Goal: Find specific page/section: Find specific page/section

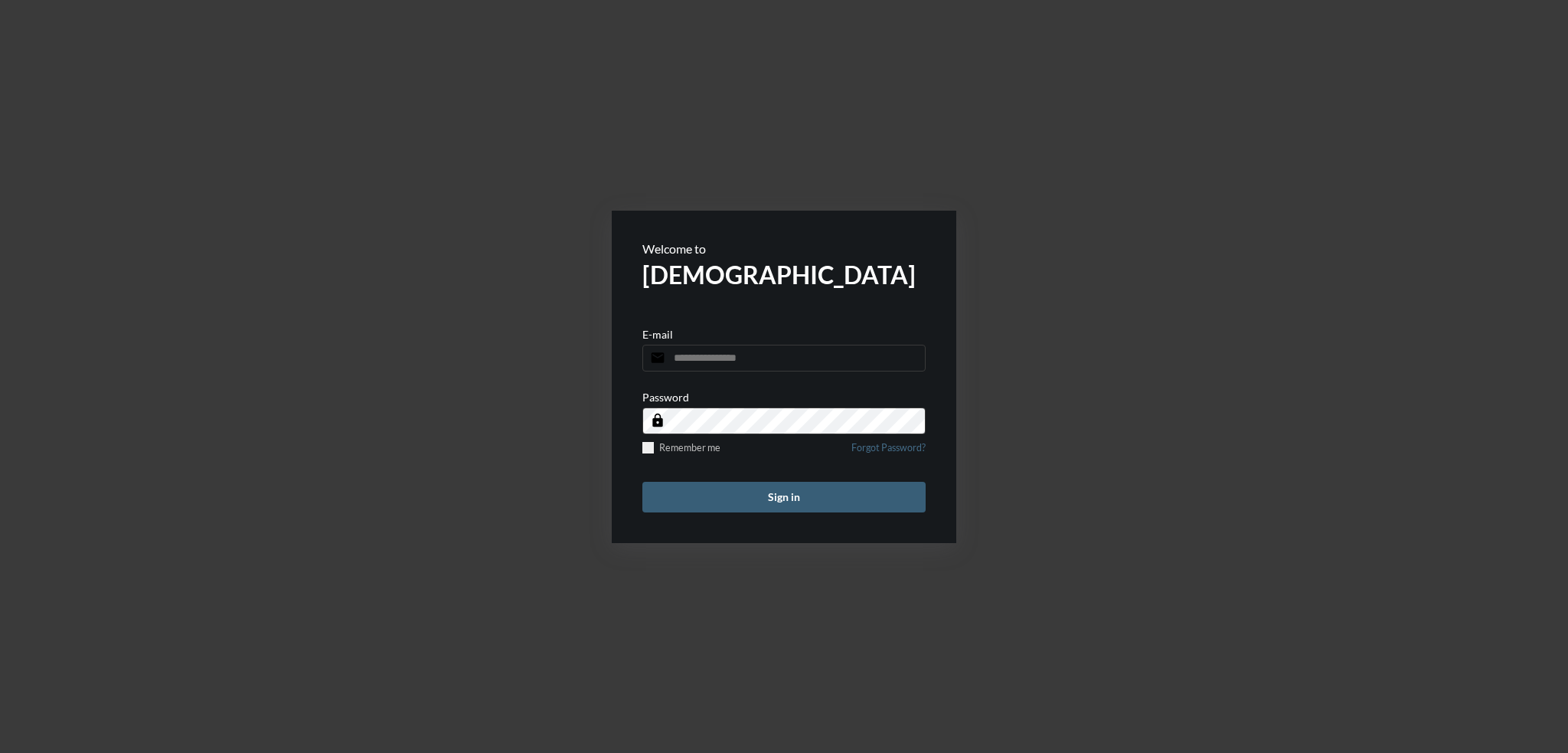
click at [757, 358] on input "email" at bounding box center [784, 358] width 284 height 27
type input "**********"
click at [776, 493] on button "Sign in" at bounding box center [784, 497] width 284 height 31
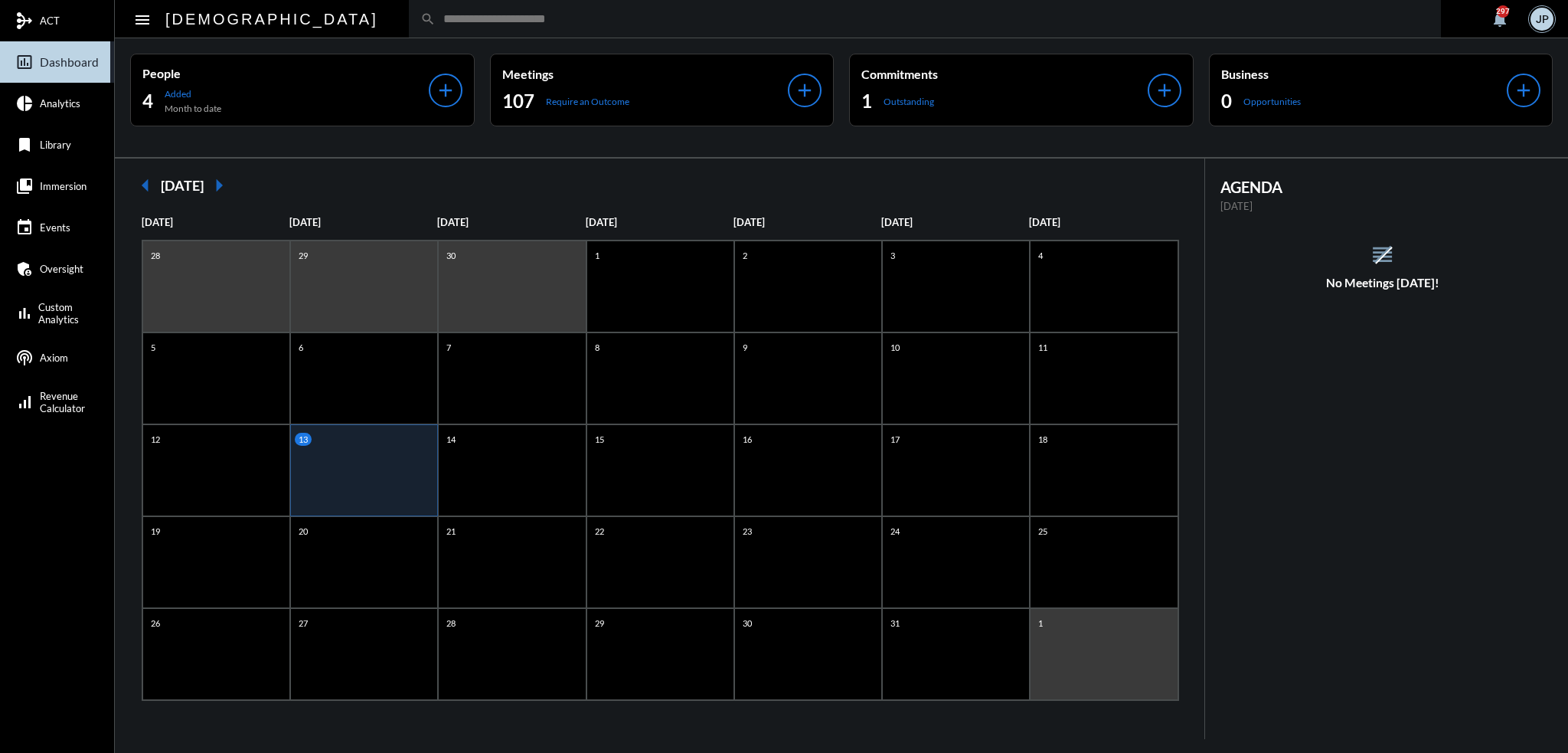
click at [459, 20] on input "text" at bounding box center [932, 19] width 993 height 13
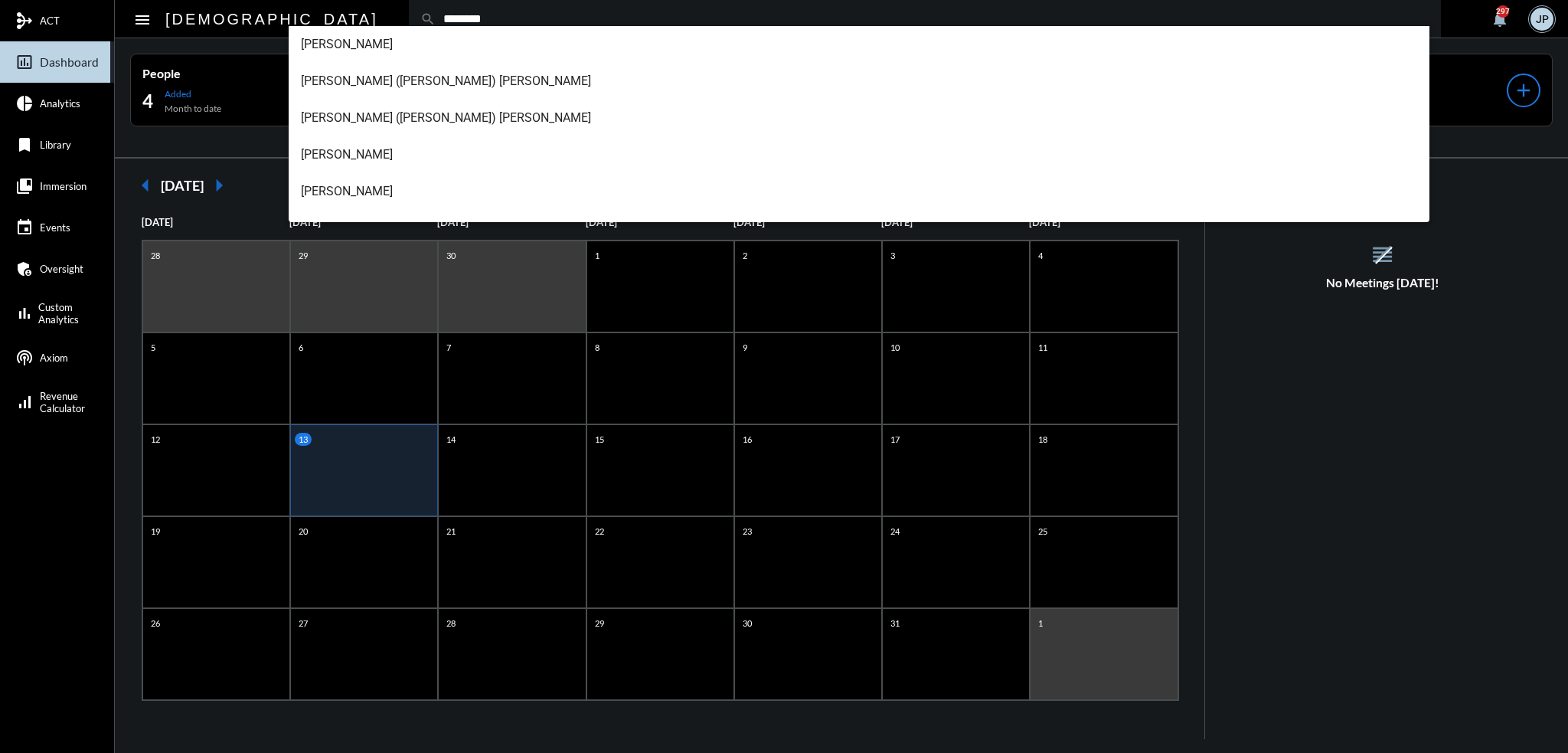
type input "********"
click at [371, 189] on span "Michael Ferrucci" at bounding box center [859, 191] width 1117 height 37
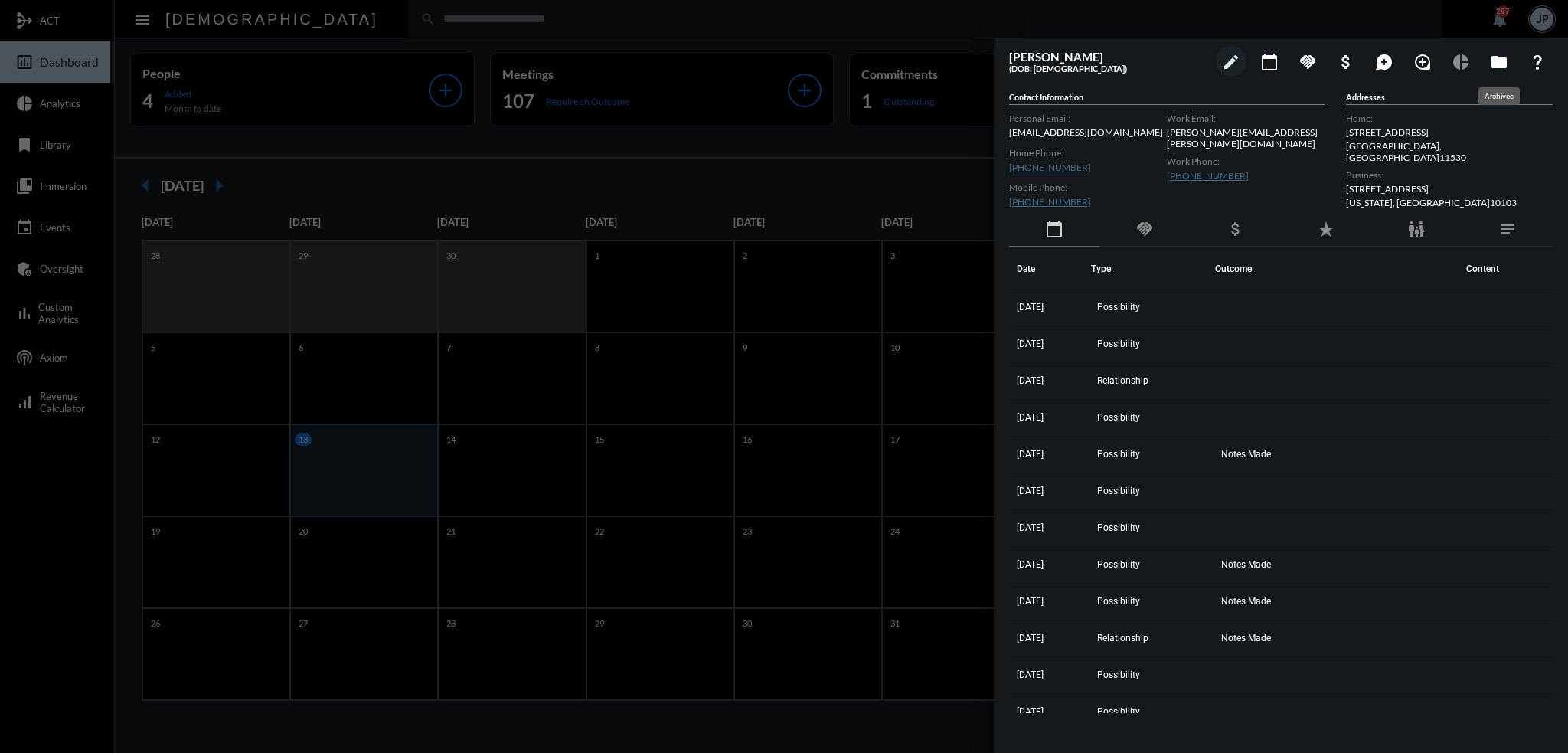
click at [1504, 59] on mat-icon "folder" at bounding box center [1498, 62] width 18 height 18
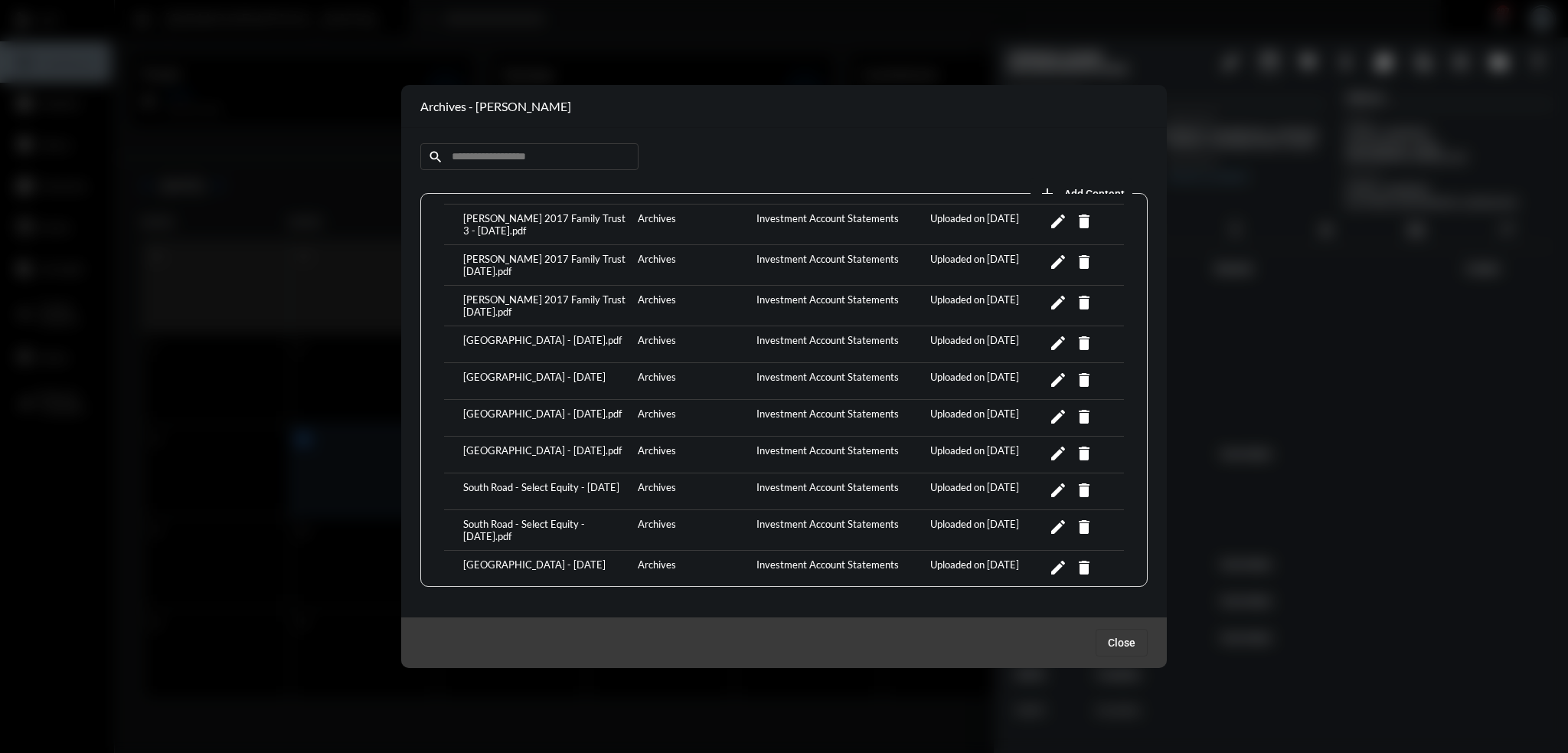
scroll to position [1130, 0]
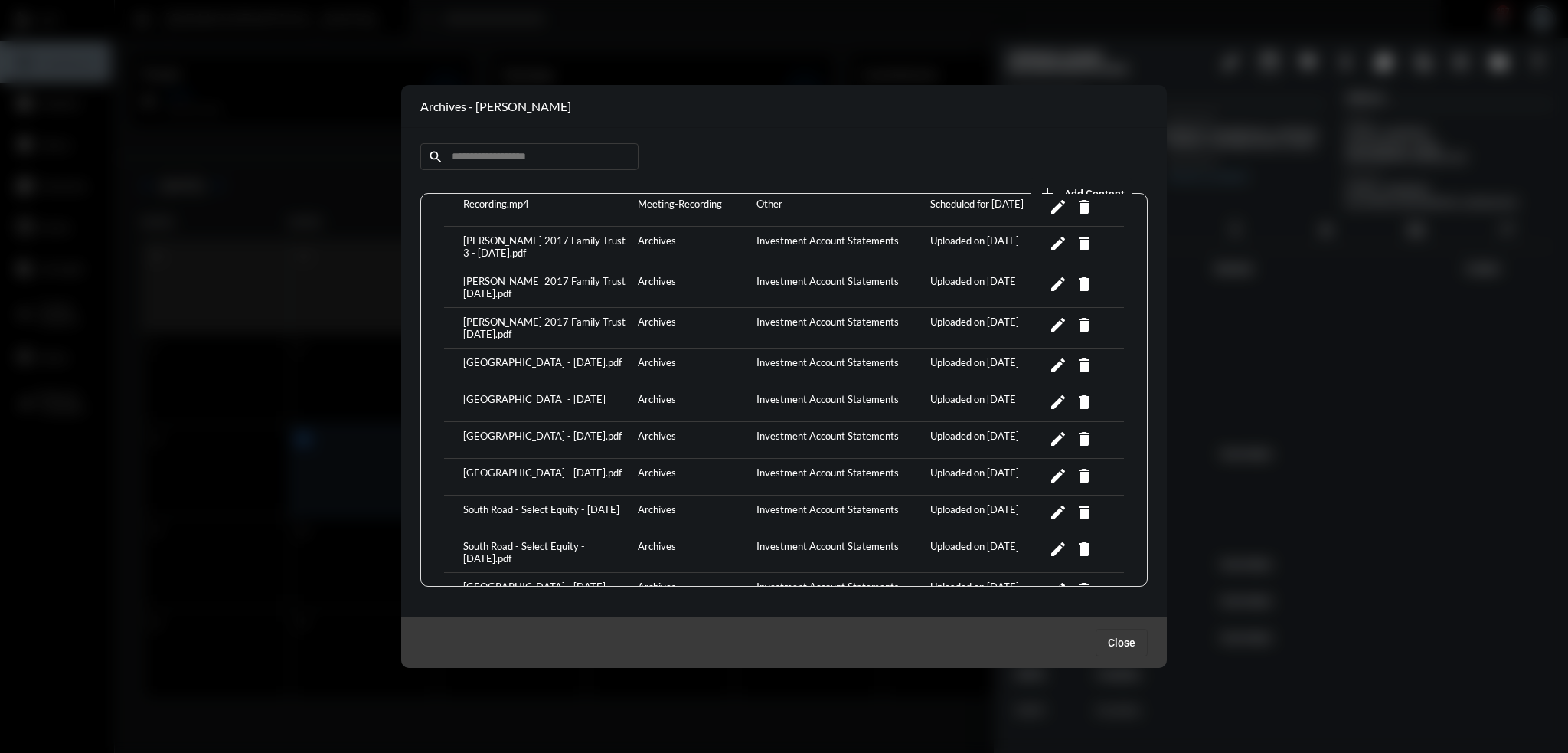
click at [503, 275] on div "Richard F. Ferrucci 2017 Family Trust 3 - June 2025.pdf" at bounding box center [547, 287] width 175 height 24
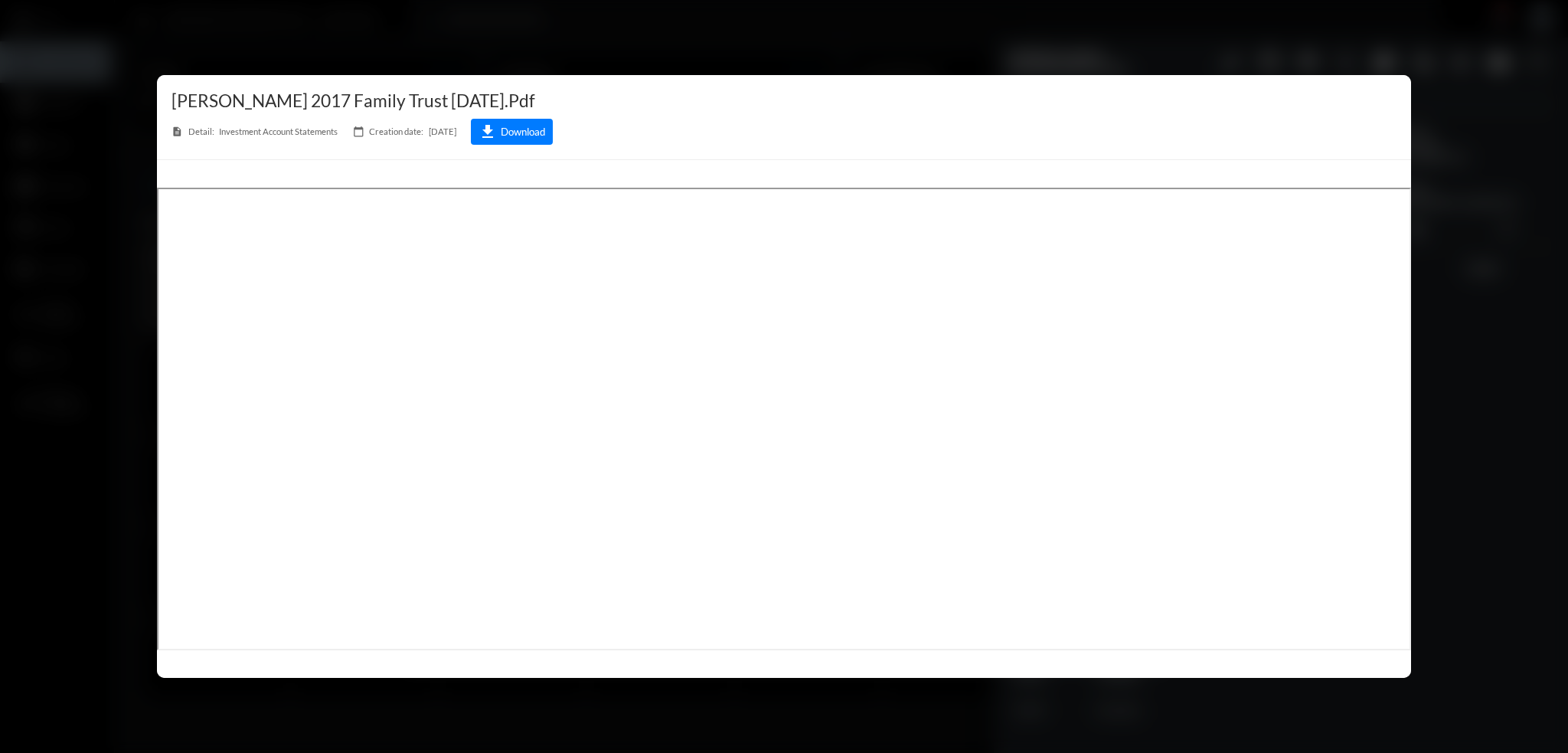
click at [669, 58] on div at bounding box center [784, 376] width 1568 height 753
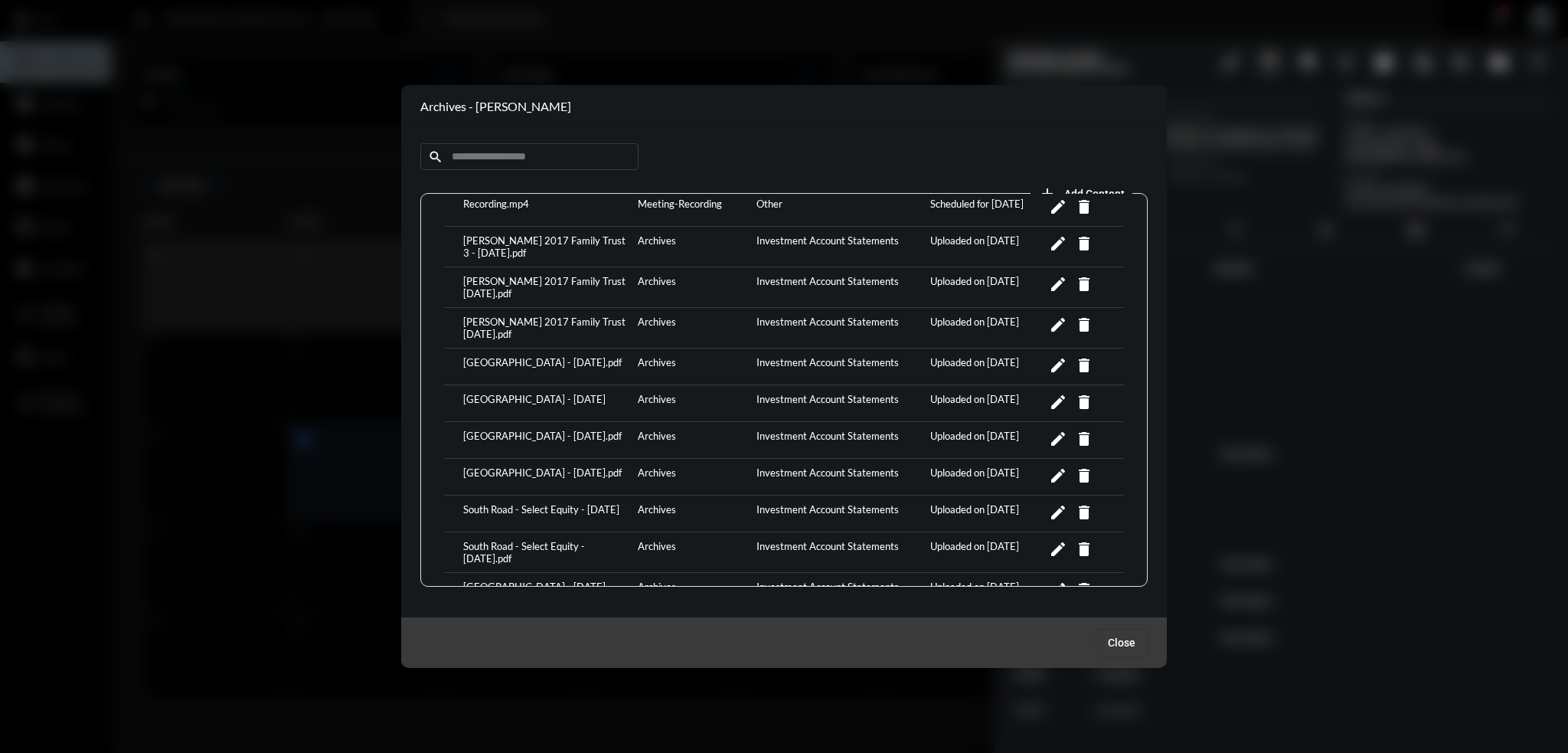
click at [1121, 644] on span "Close" at bounding box center [1121, 642] width 28 height 13
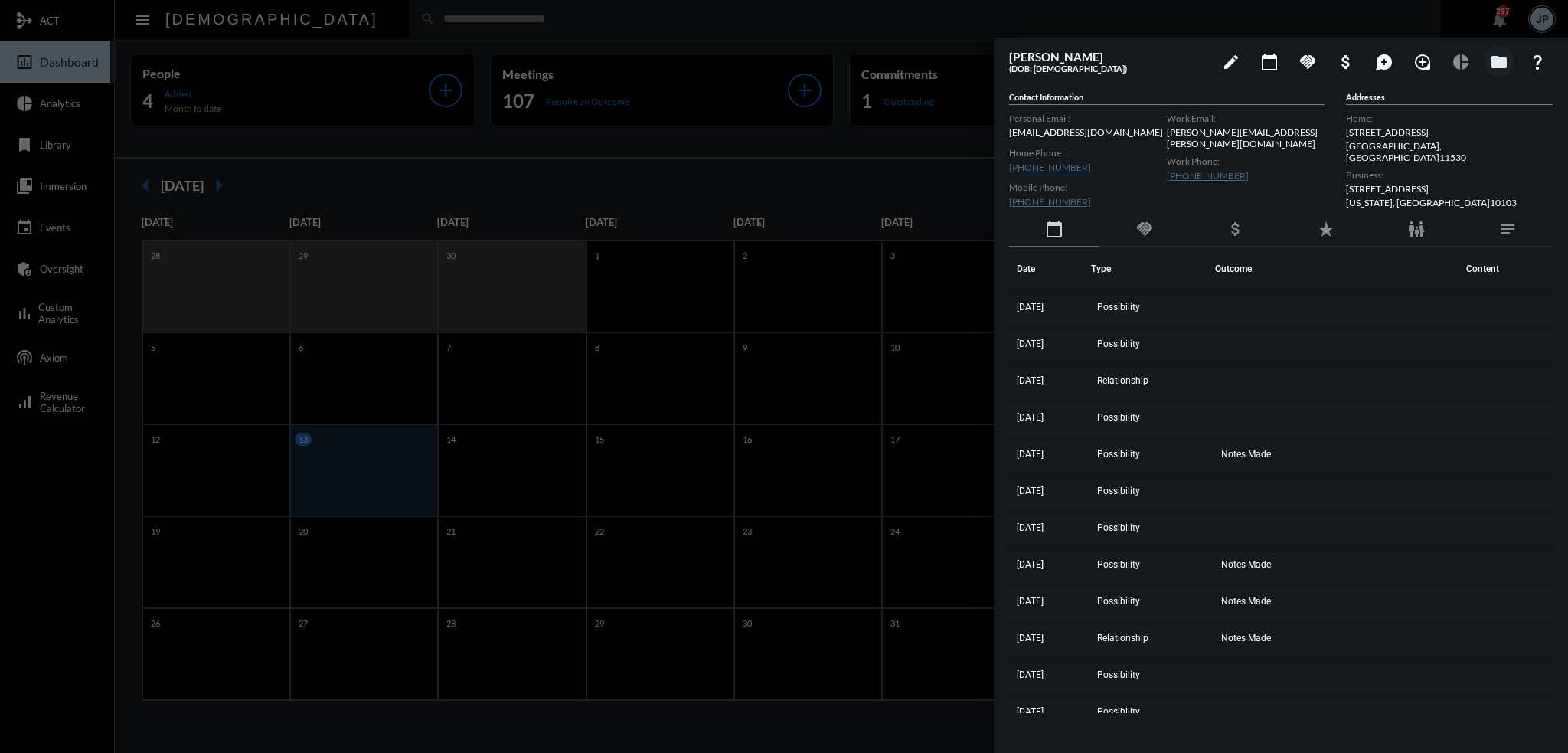
click at [820, 24] on div at bounding box center [784, 376] width 1568 height 753
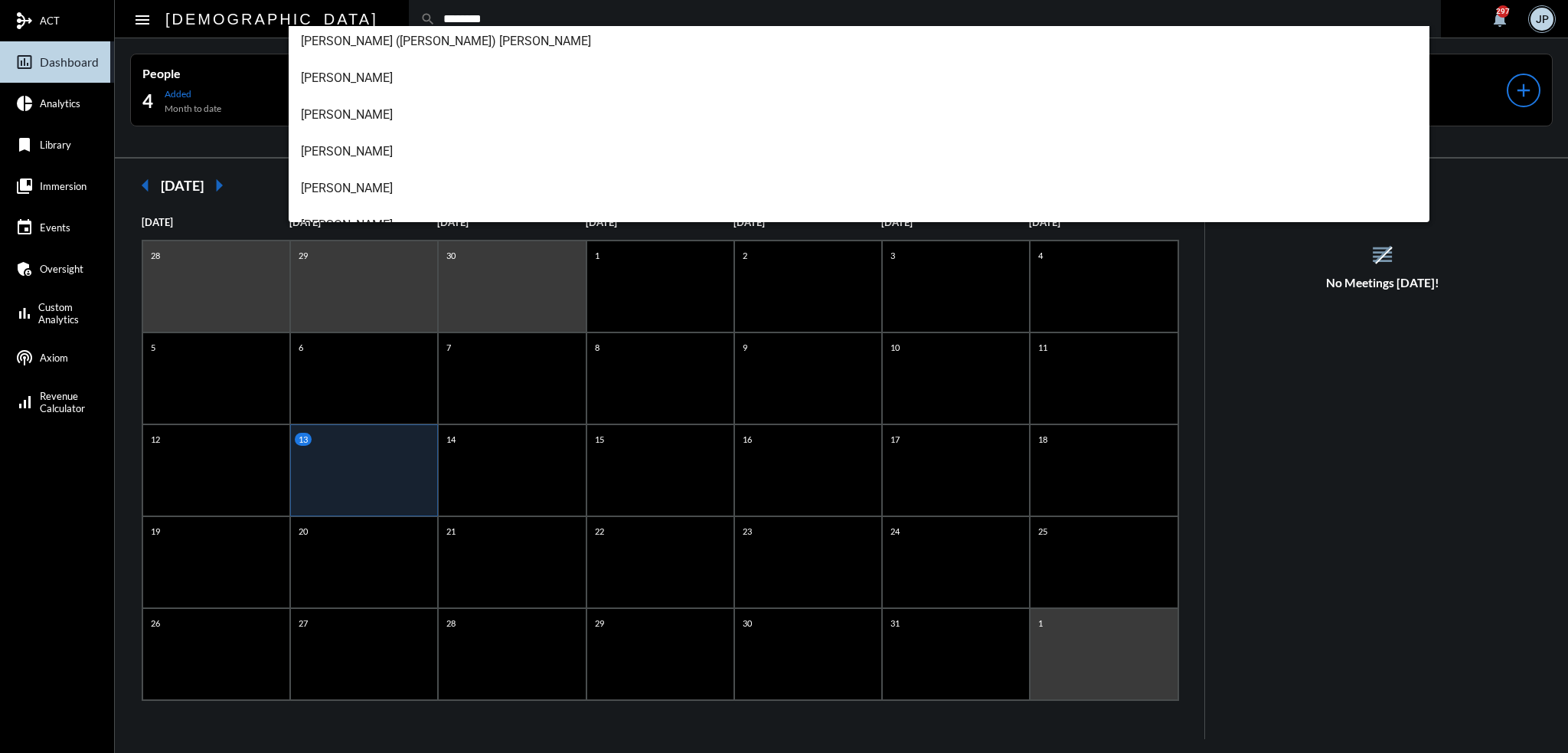
scroll to position [135, 0]
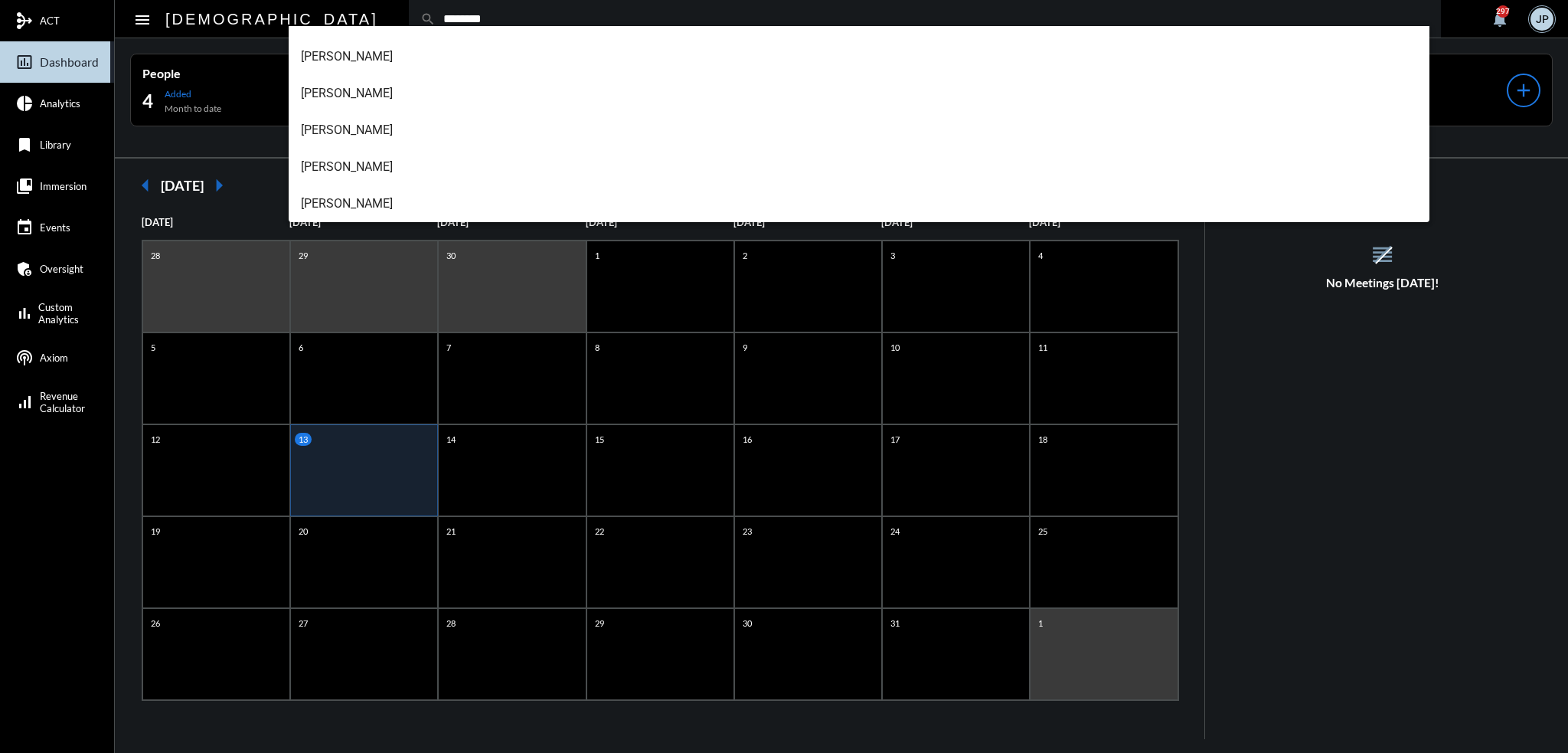
type input "********"
click at [385, 159] on span "Richard Ferrucci II" at bounding box center [859, 166] width 1117 height 37
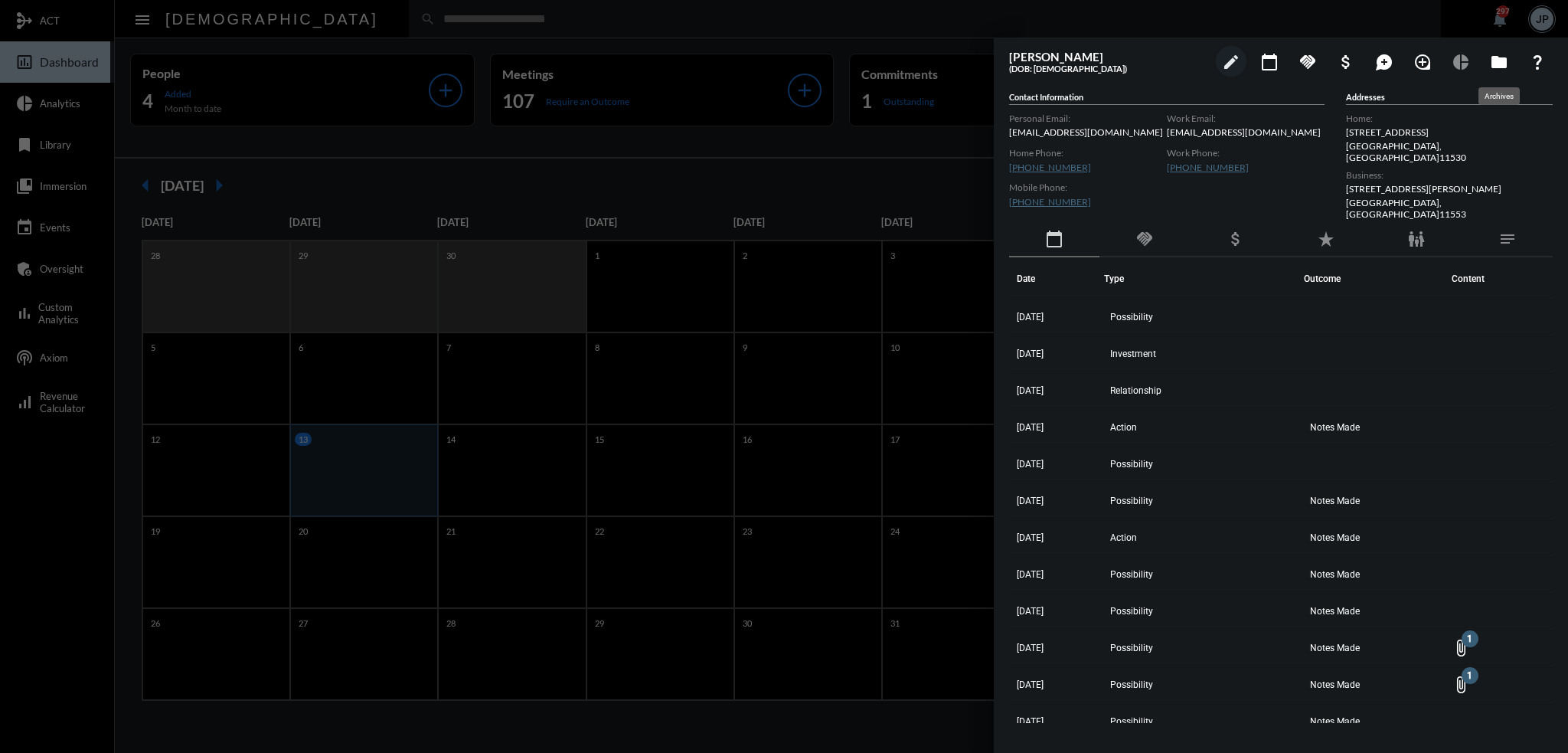
click at [1501, 65] on mat-icon "folder" at bounding box center [1498, 62] width 18 height 18
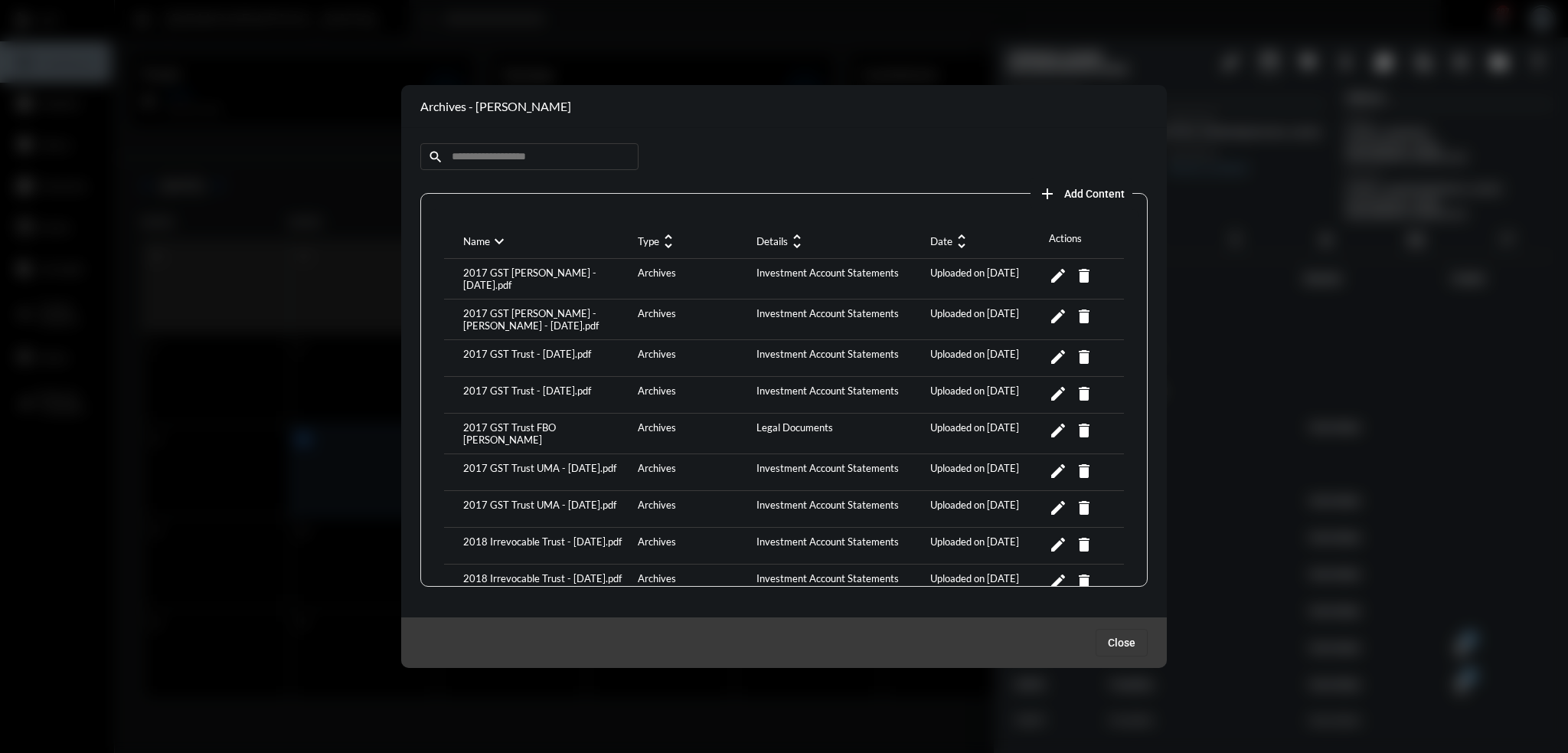
scroll to position [926, 0]
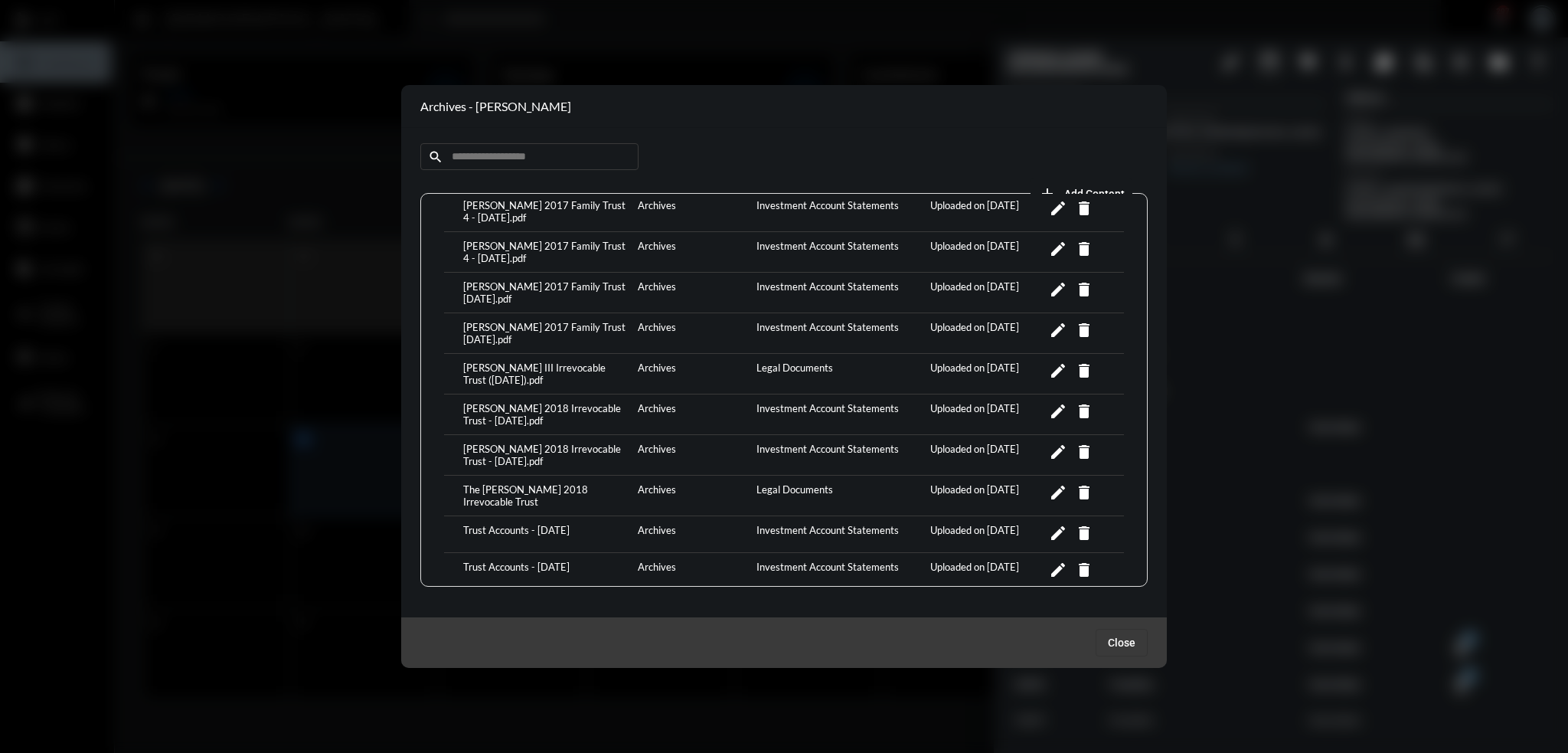
click at [512, 280] on div "Richard F. Ferrucci 2017 Family Trust 4 - June 2025.pdf" at bounding box center [547, 291] width 175 height 24
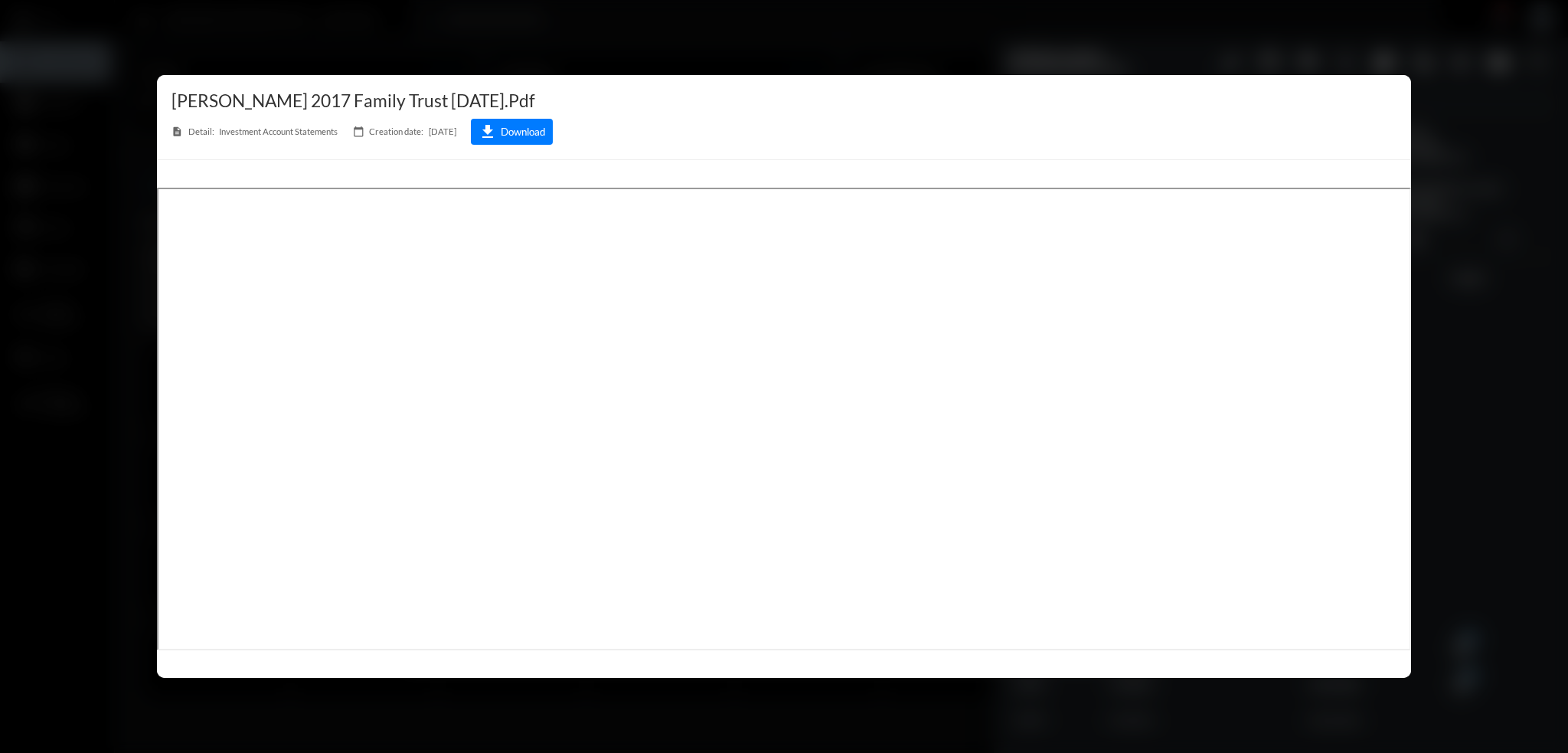
click at [753, 25] on div at bounding box center [784, 376] width 1568 height 753
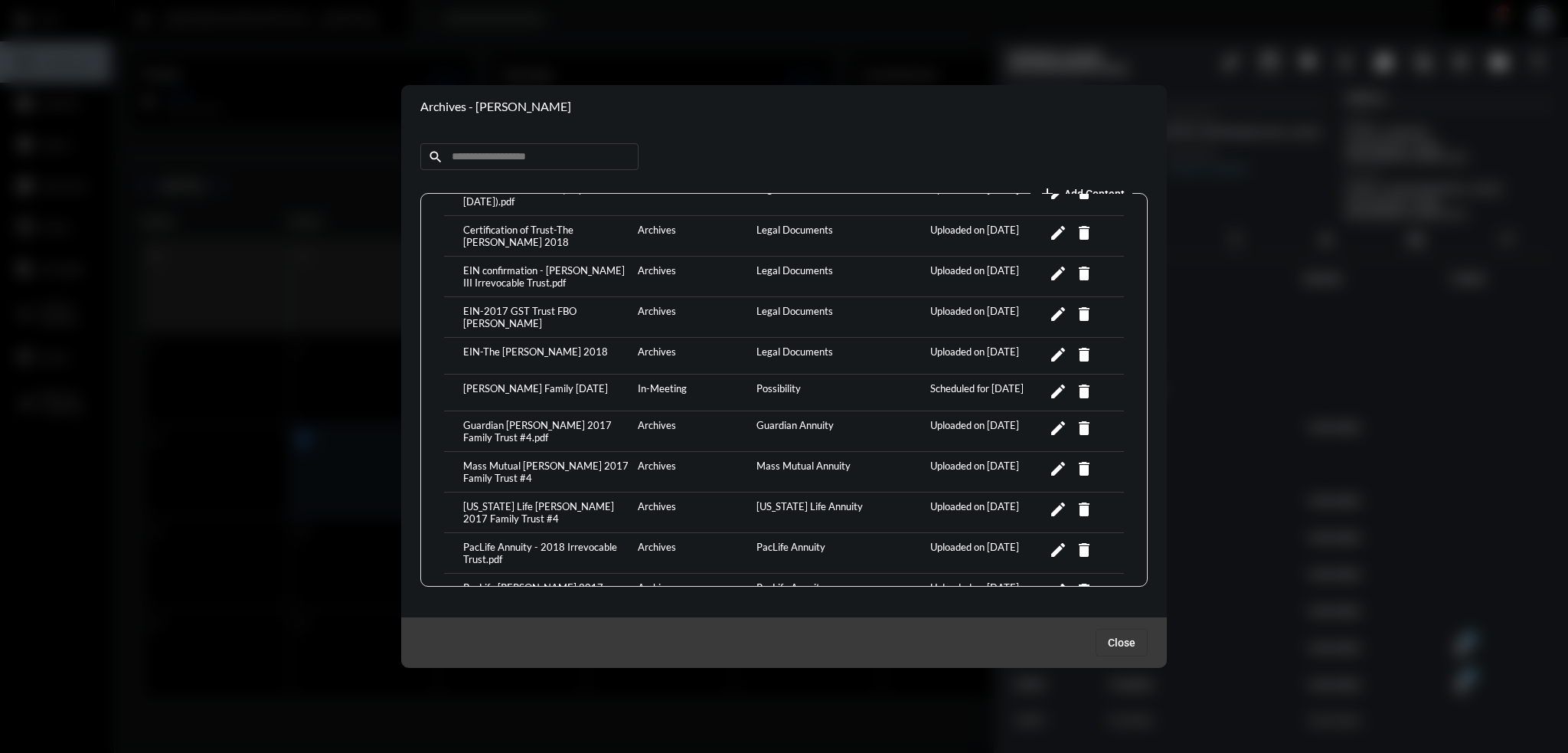
scroll to position [237, 0]
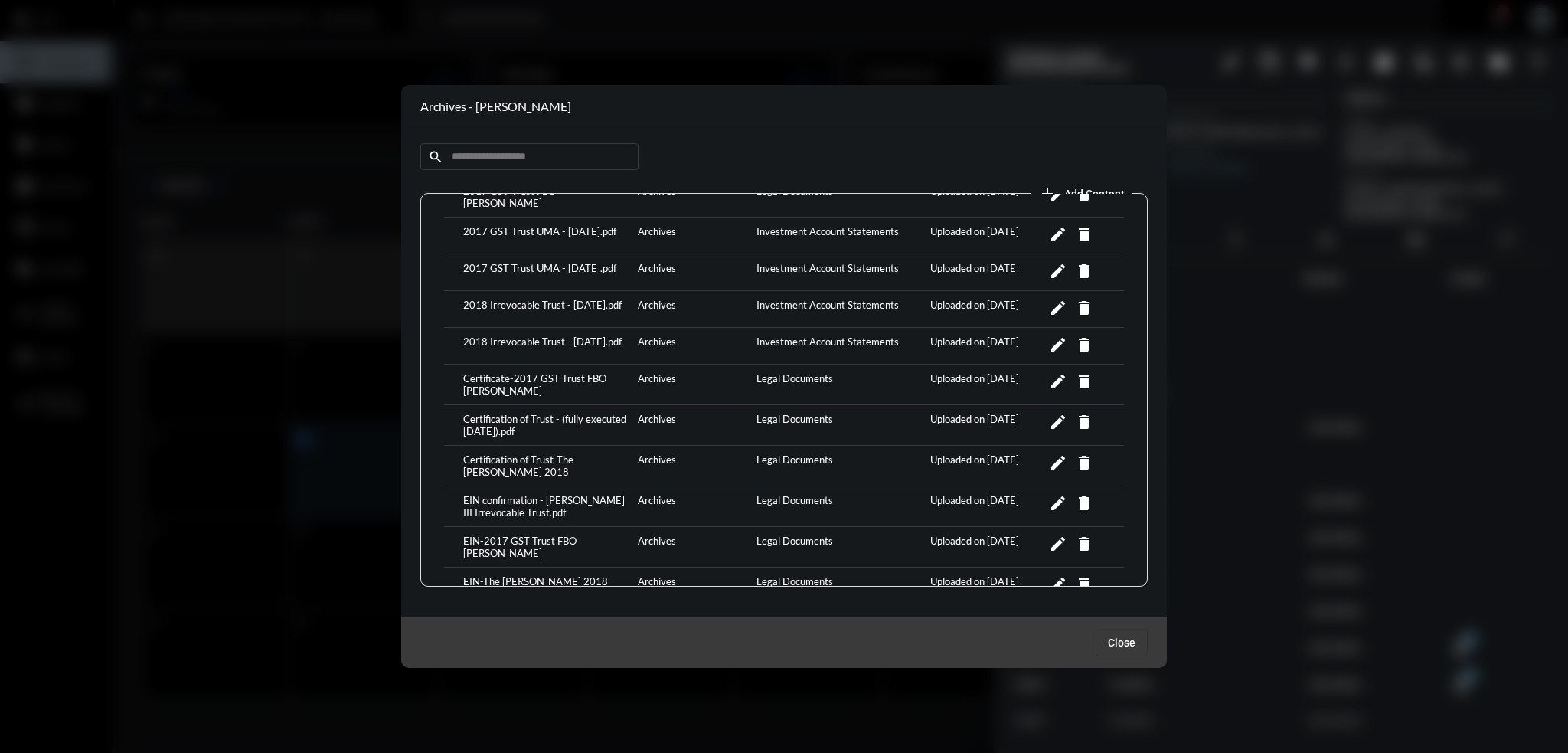
click at [1129, 640] on span "Close" at bounding box center [1121, 642] width 28 height 13
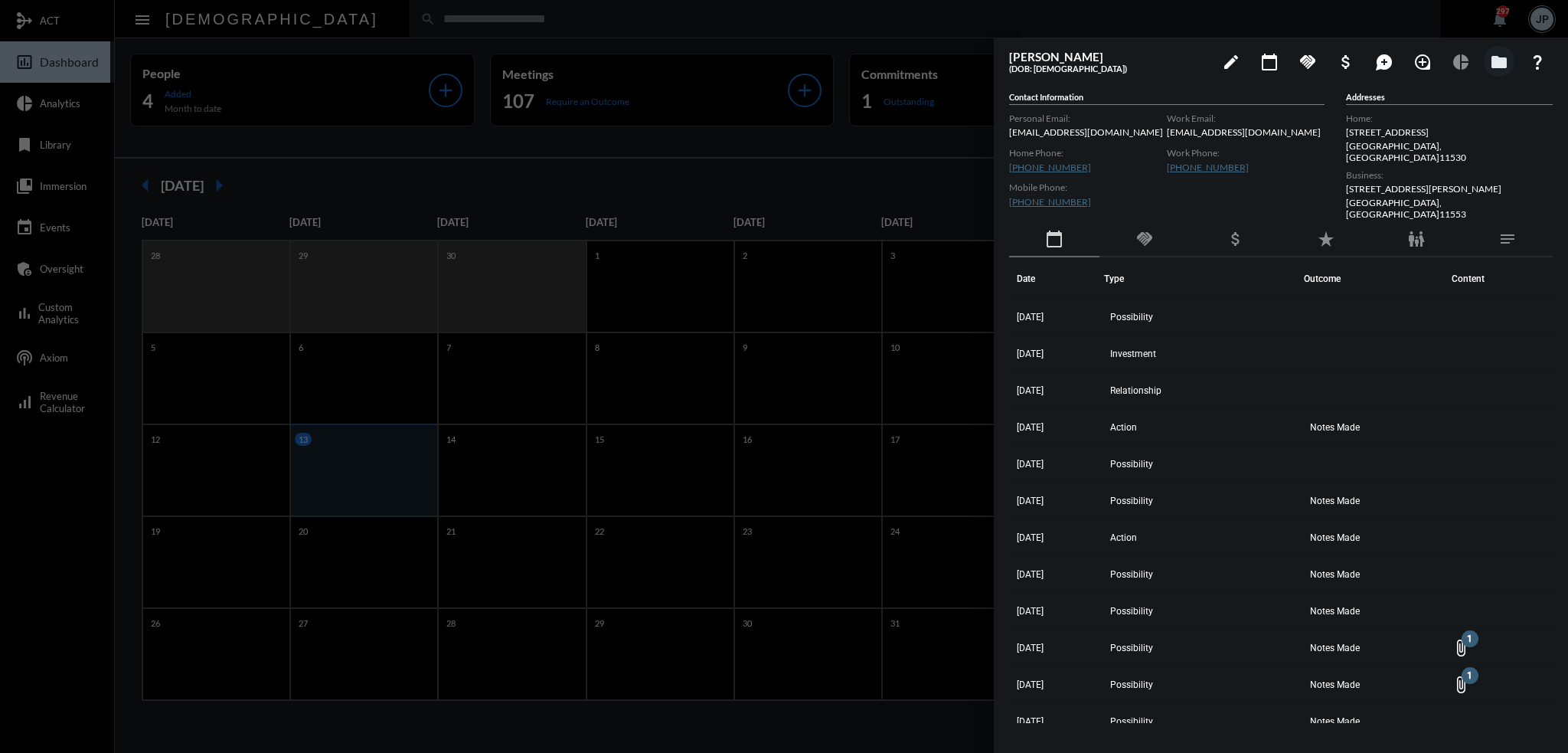
click at [654, 22] on div at bounding box center [784, 376] width 1568 height 753
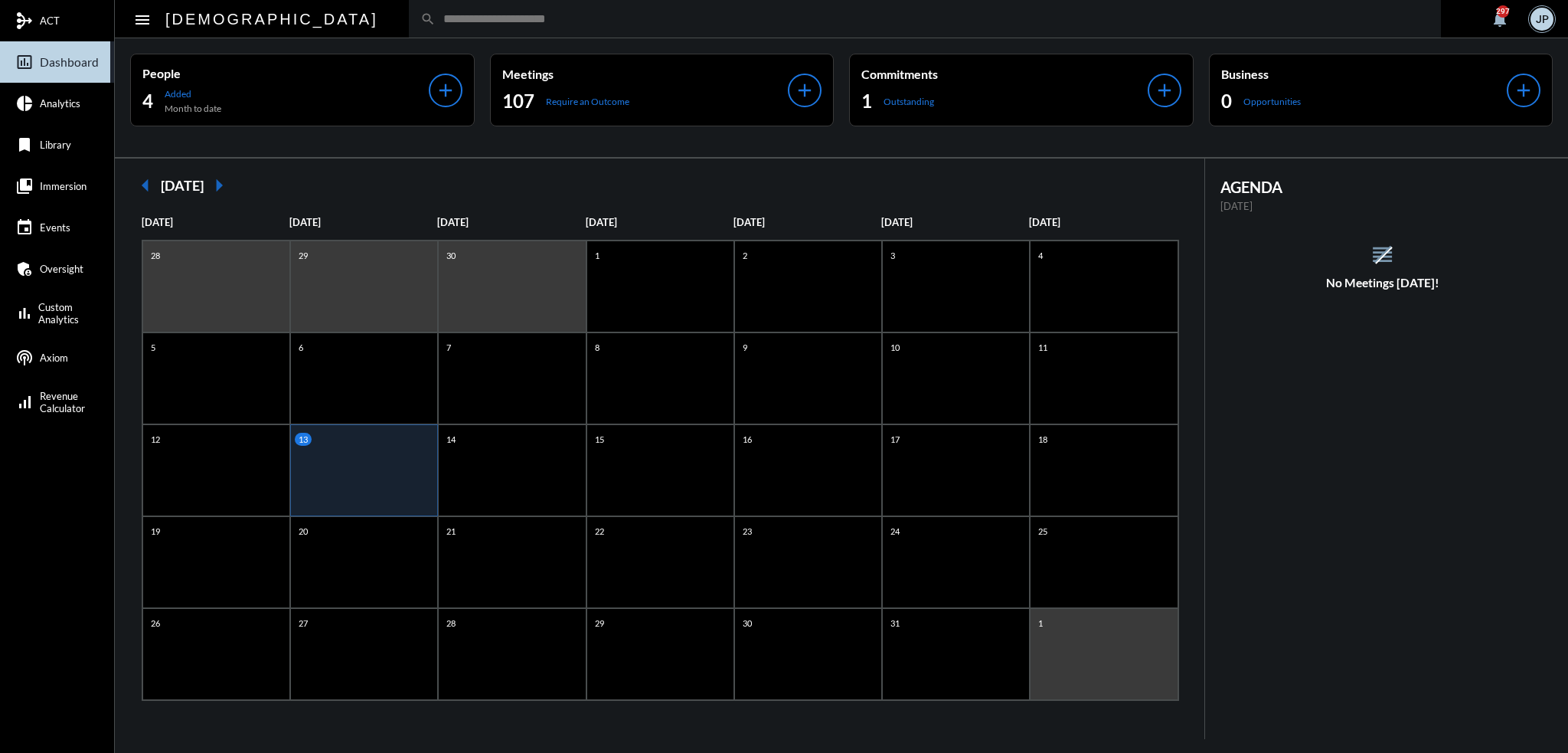
click at [555, 18] on input "text" at bounding box center [932, 19] width 993 height 13
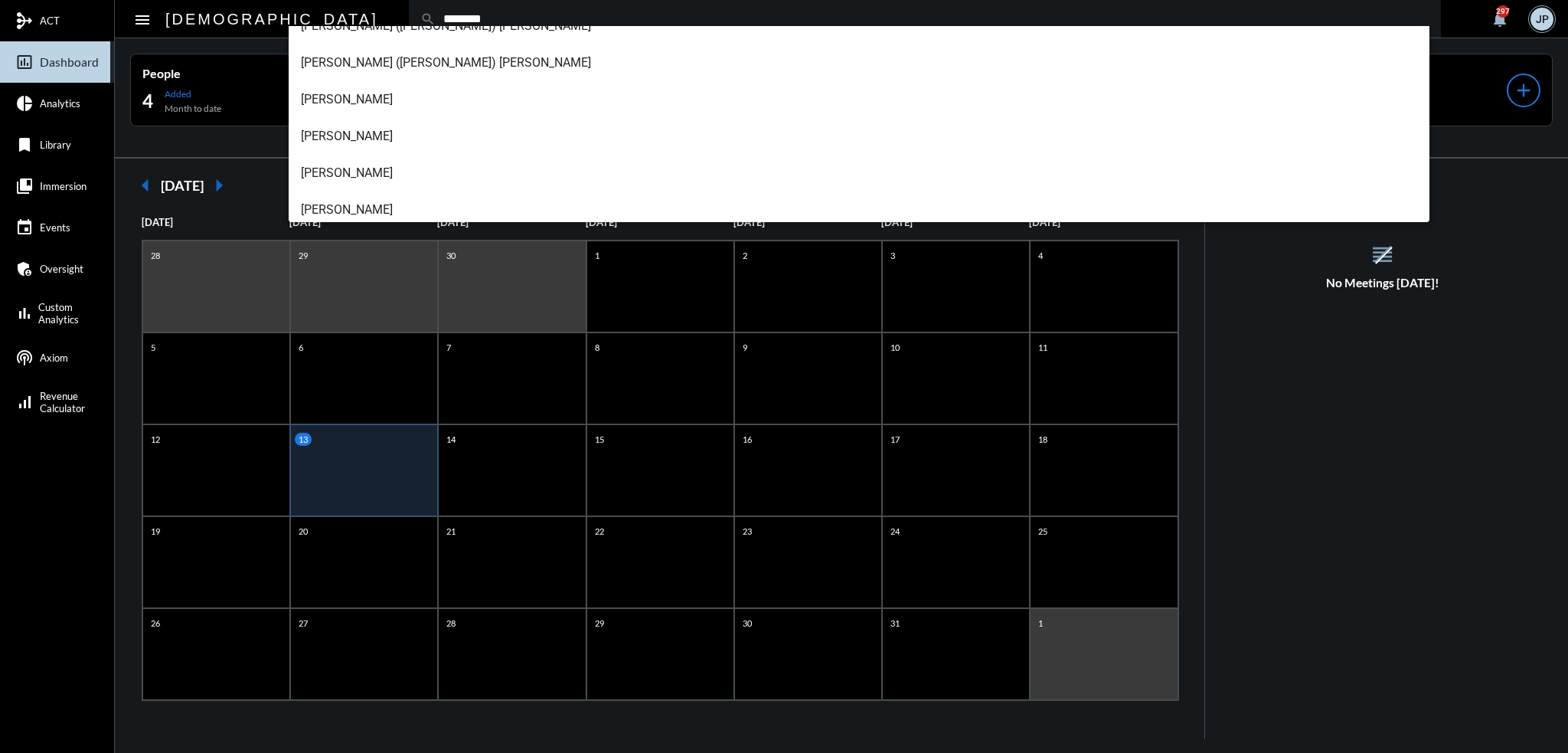
scroll to position [135, 0]
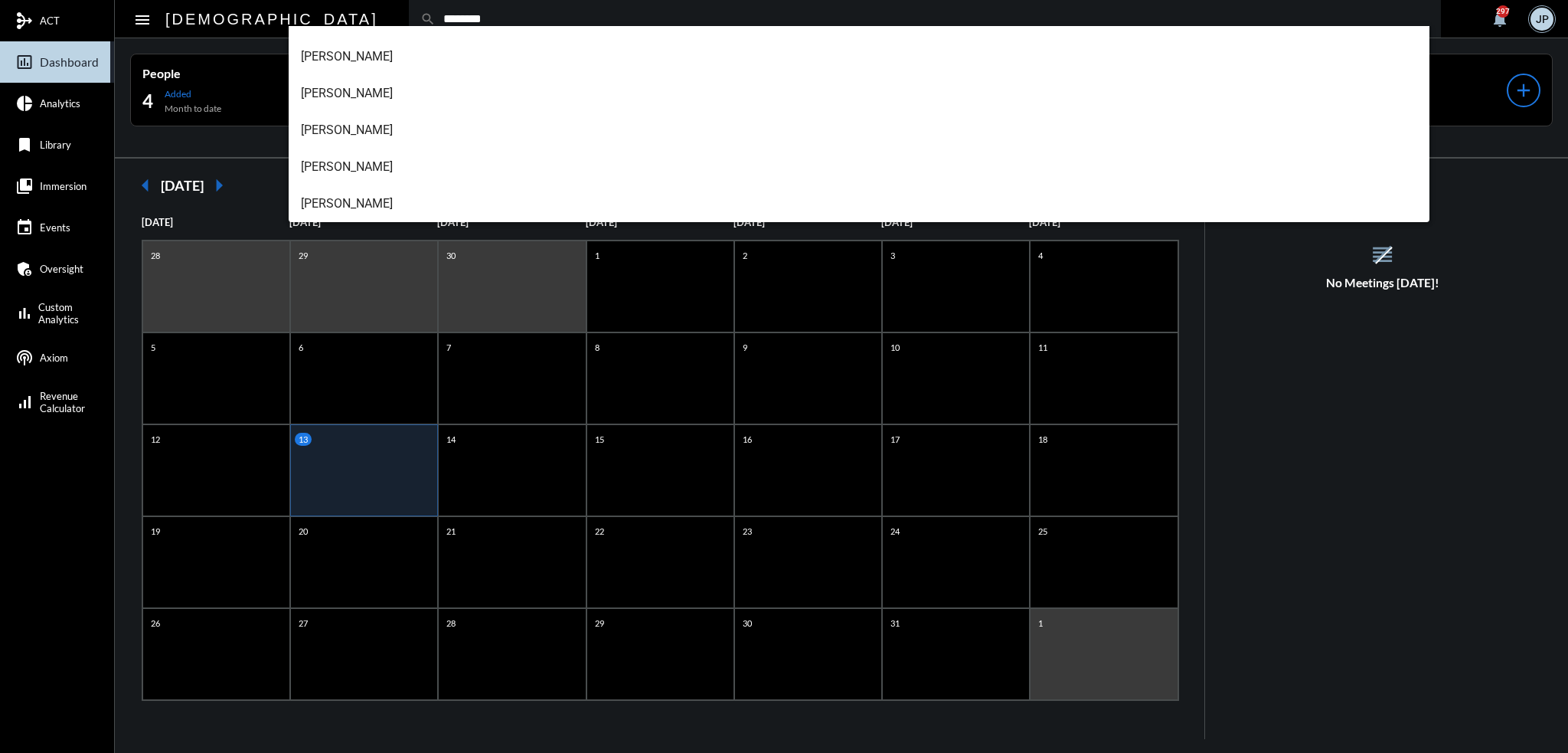
type input "********"
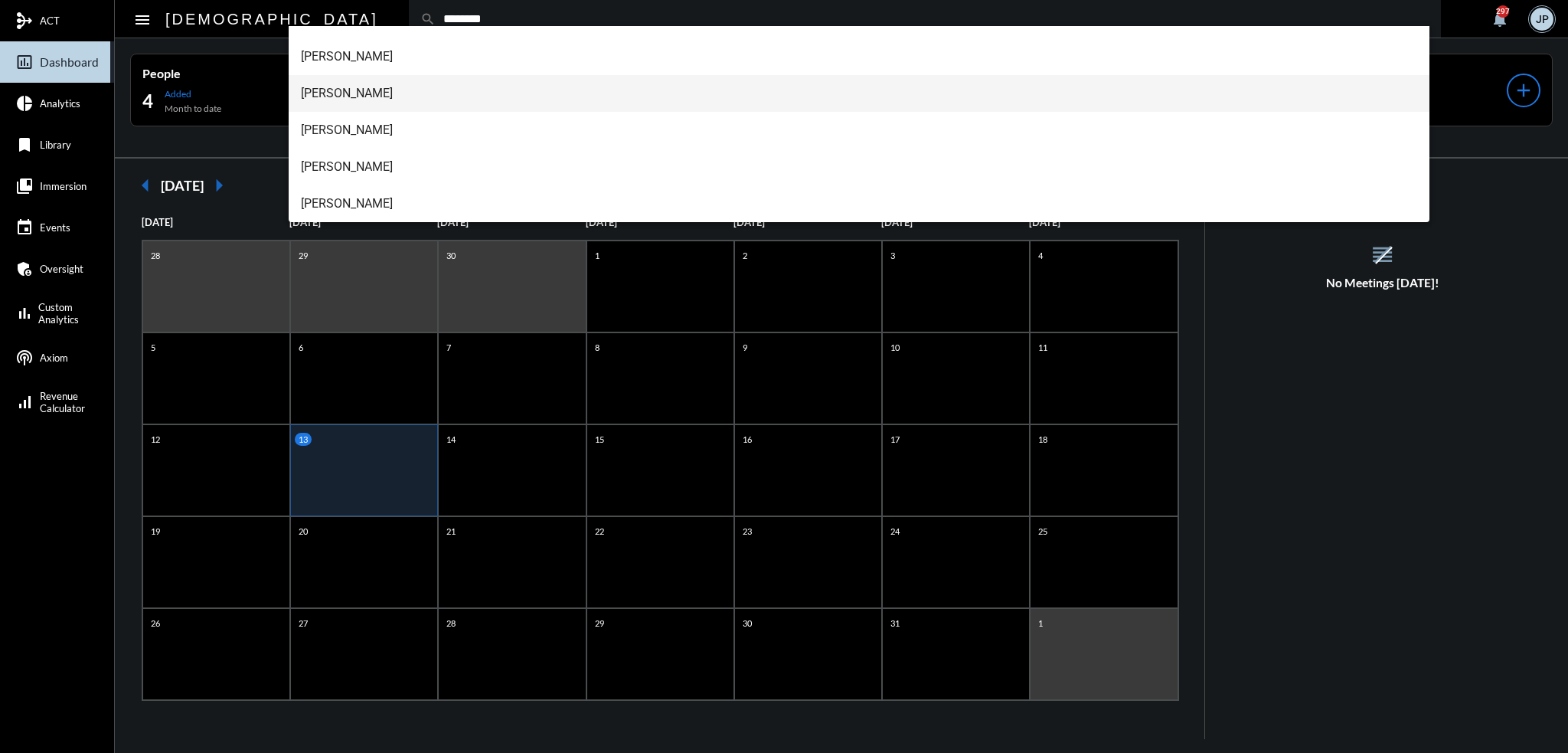
click at [377, 96] on span "Richard Francis Ferrucci" at bounding box center [859, 93] width 1117 height 37
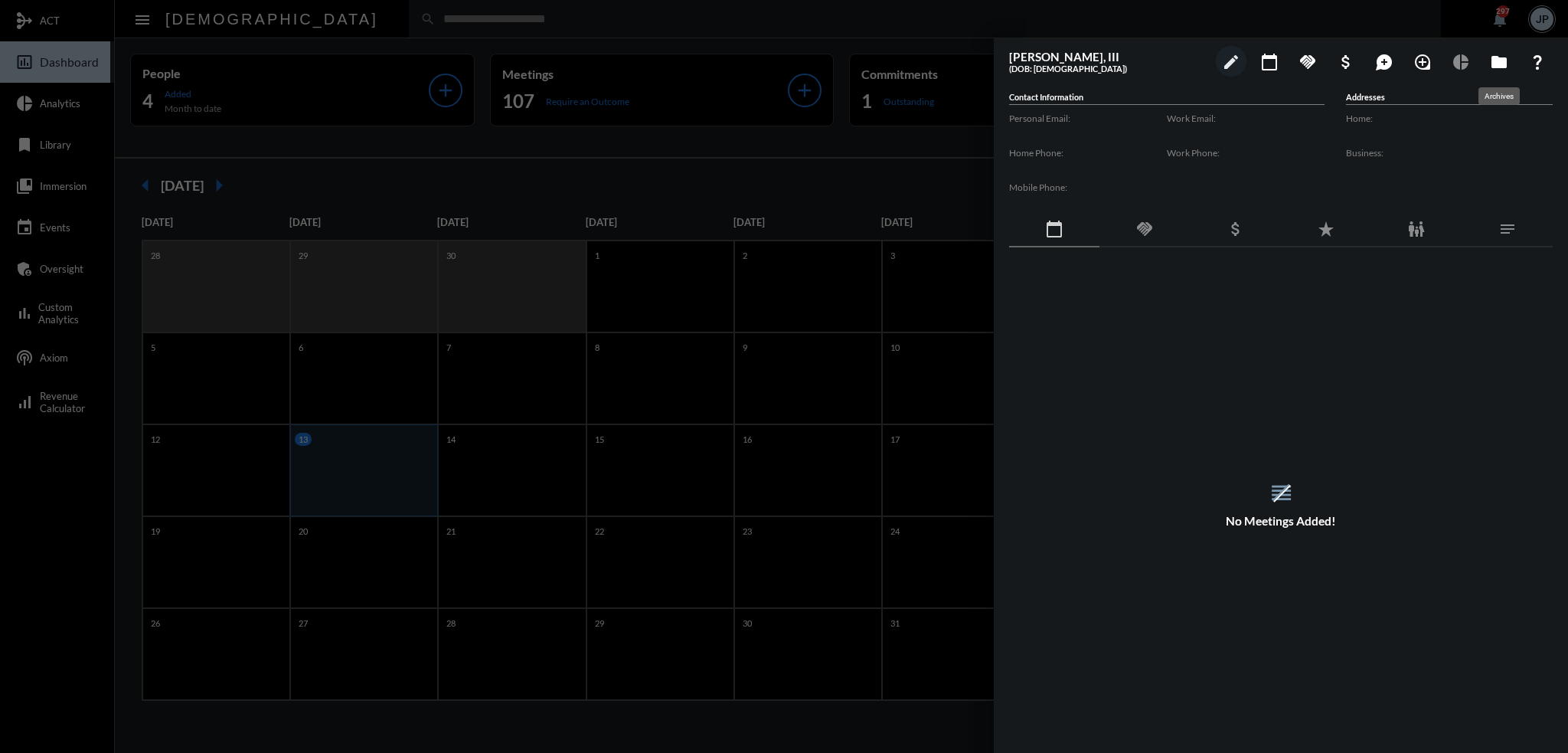
click at [1504, 61] on mat-icon "folder" at bounding box center [1498, 62] width 18 height 18
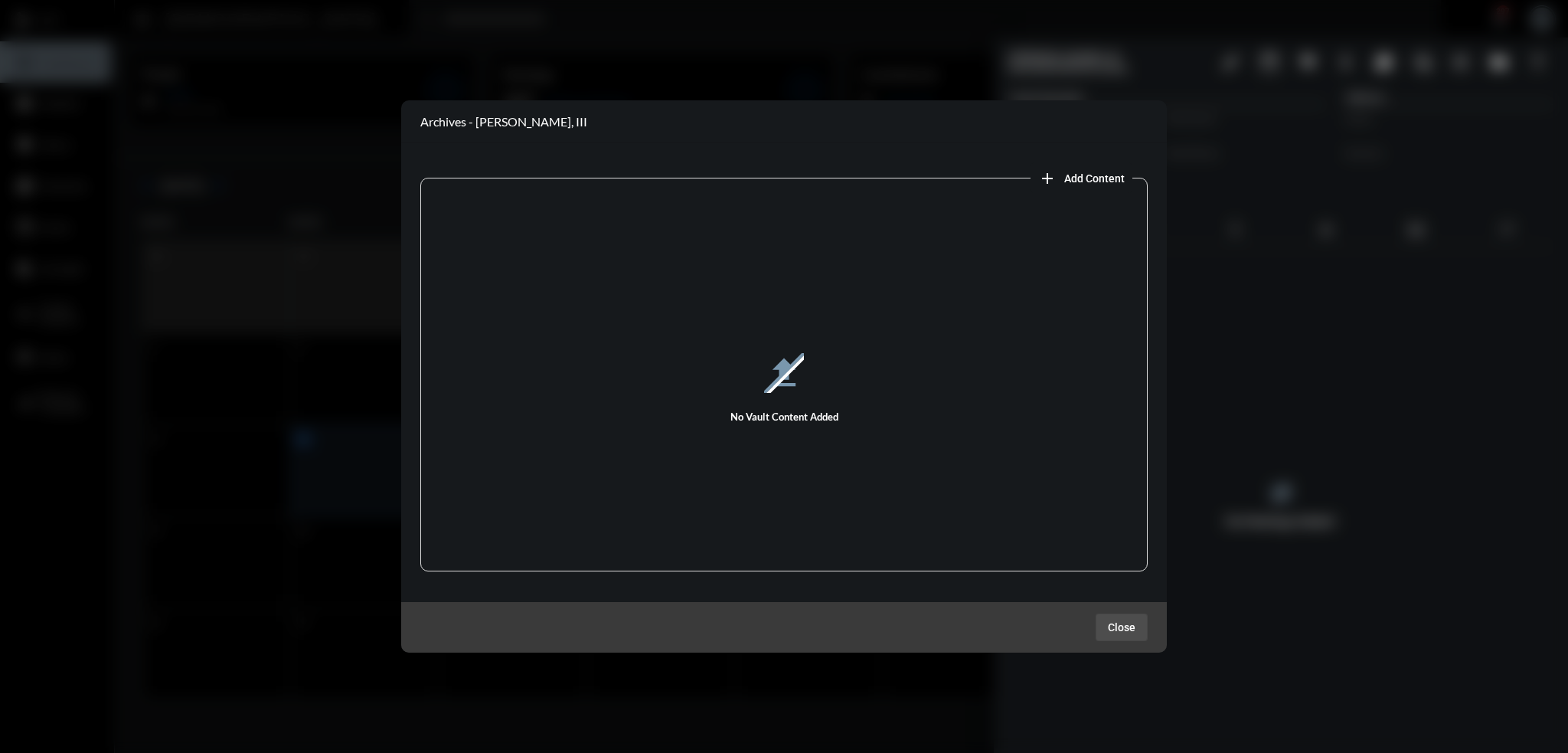
click at [1123, 625] on span "Close" at bounding box center [1121, 627] width 28 height 13
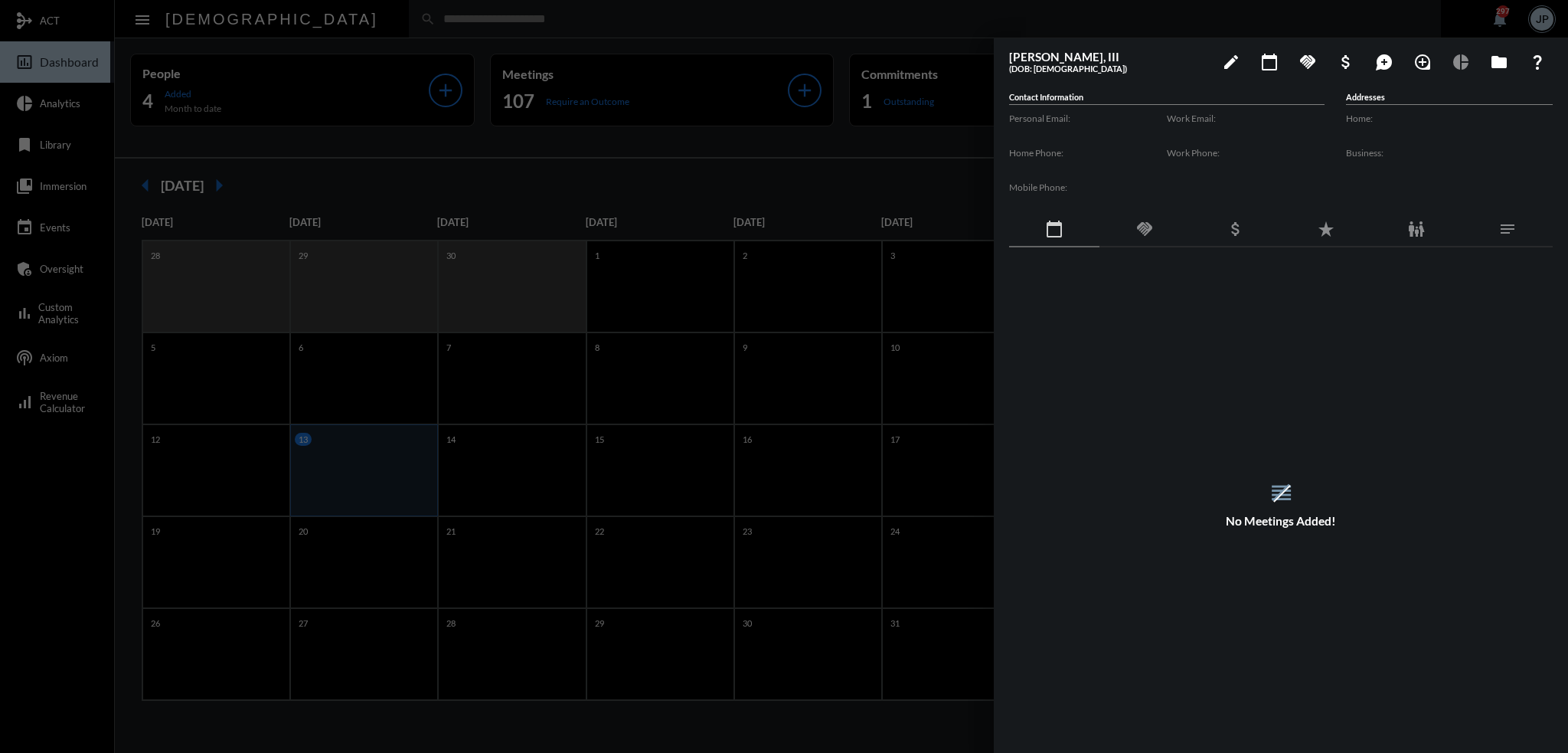
click at [547, 27] on div at bounding box center [784, 376] width 1568 height 753
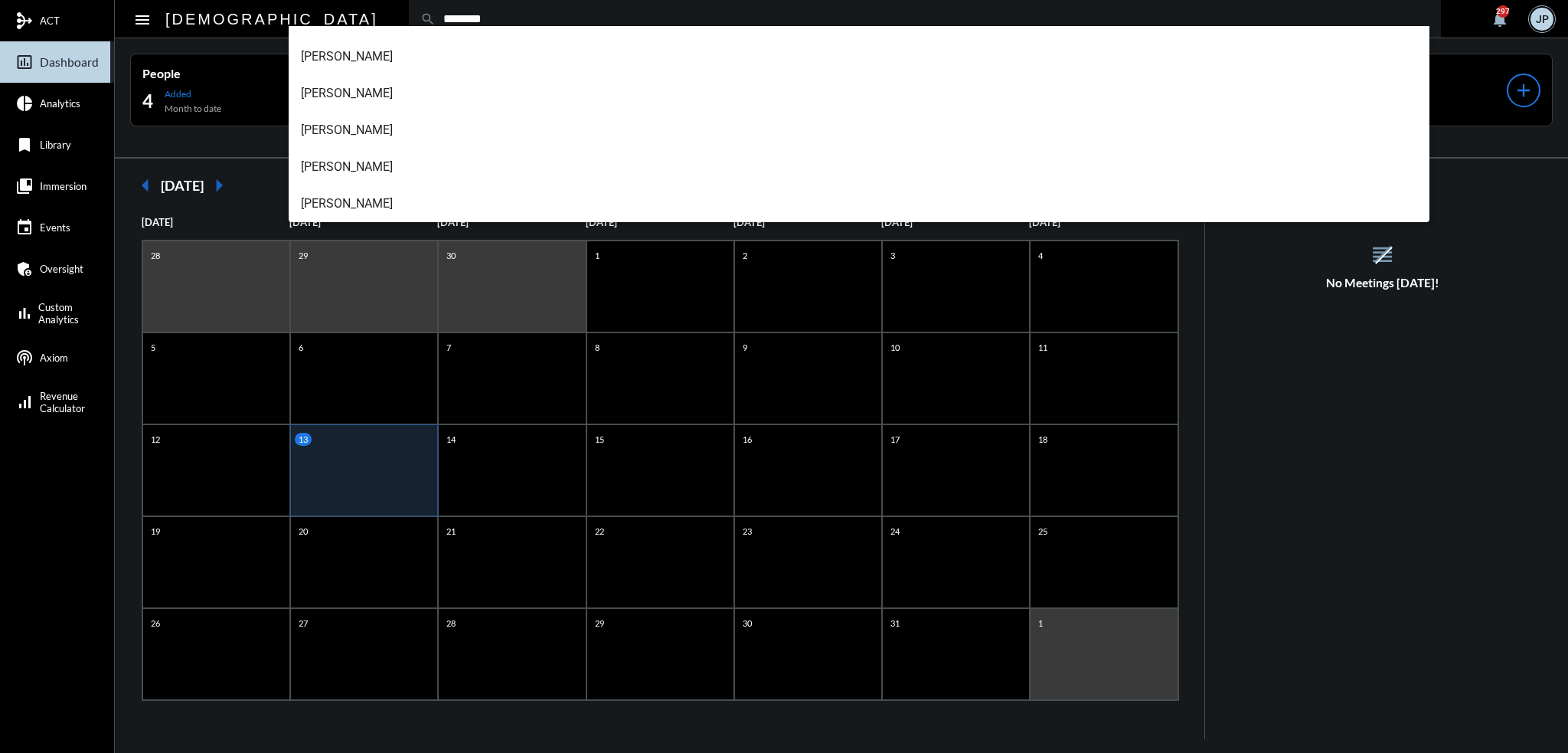
type input "********"
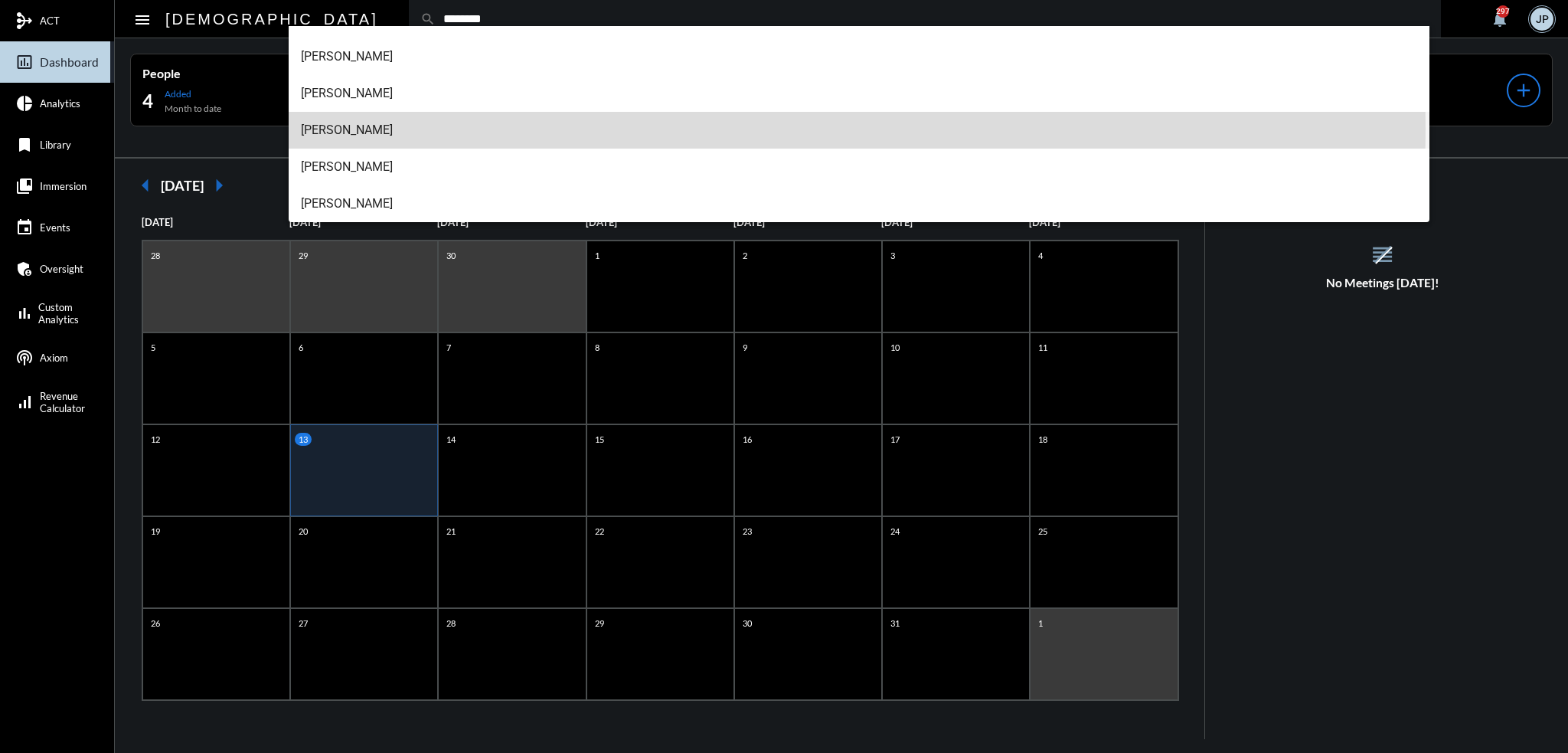
click at [368, 129] on span "Richard Ferrucci" at bounding box center [859, 130] width 1117 height 37
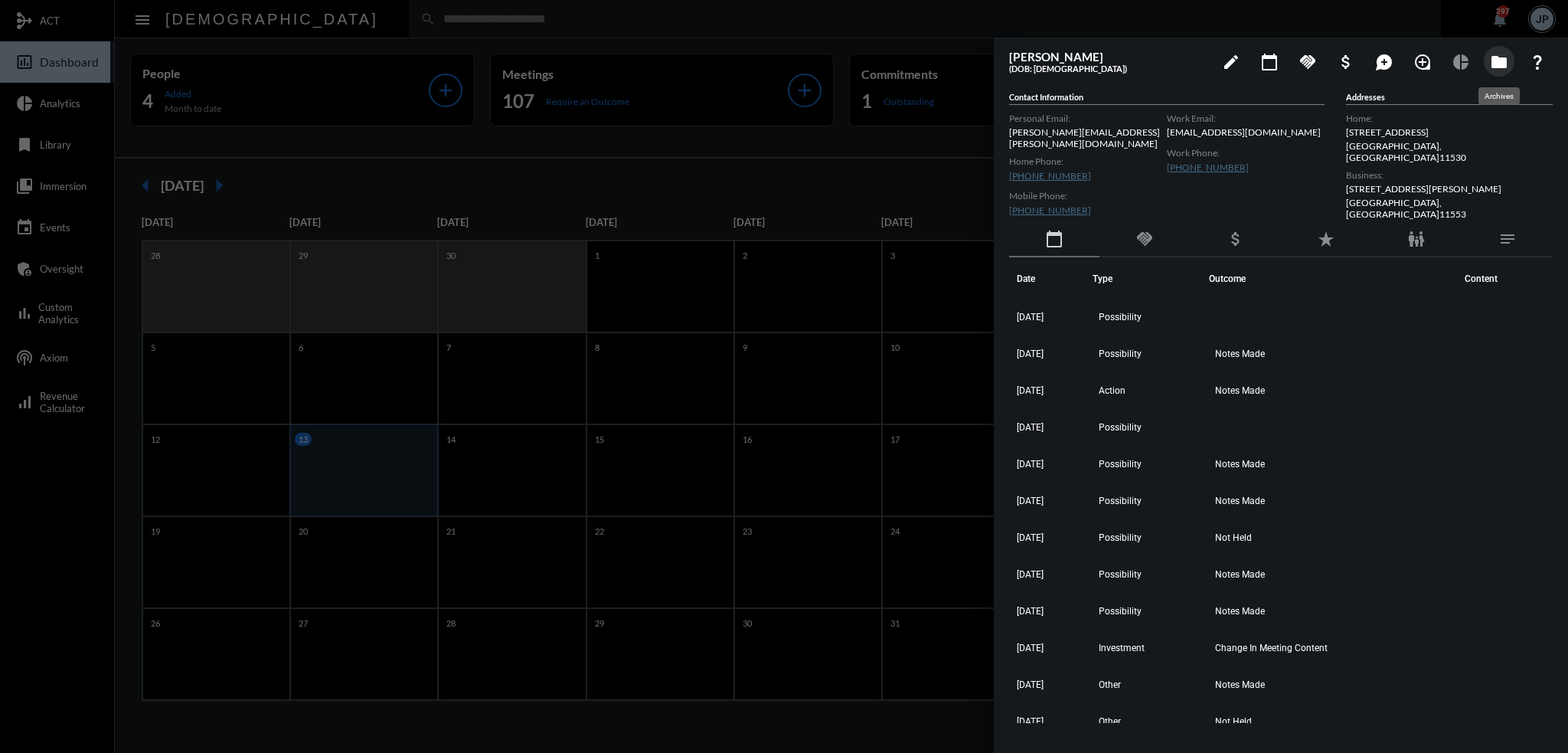
click at [1500, 57] on mat-icon "folder" at bounding box center [1498, 62] width 18 height 18
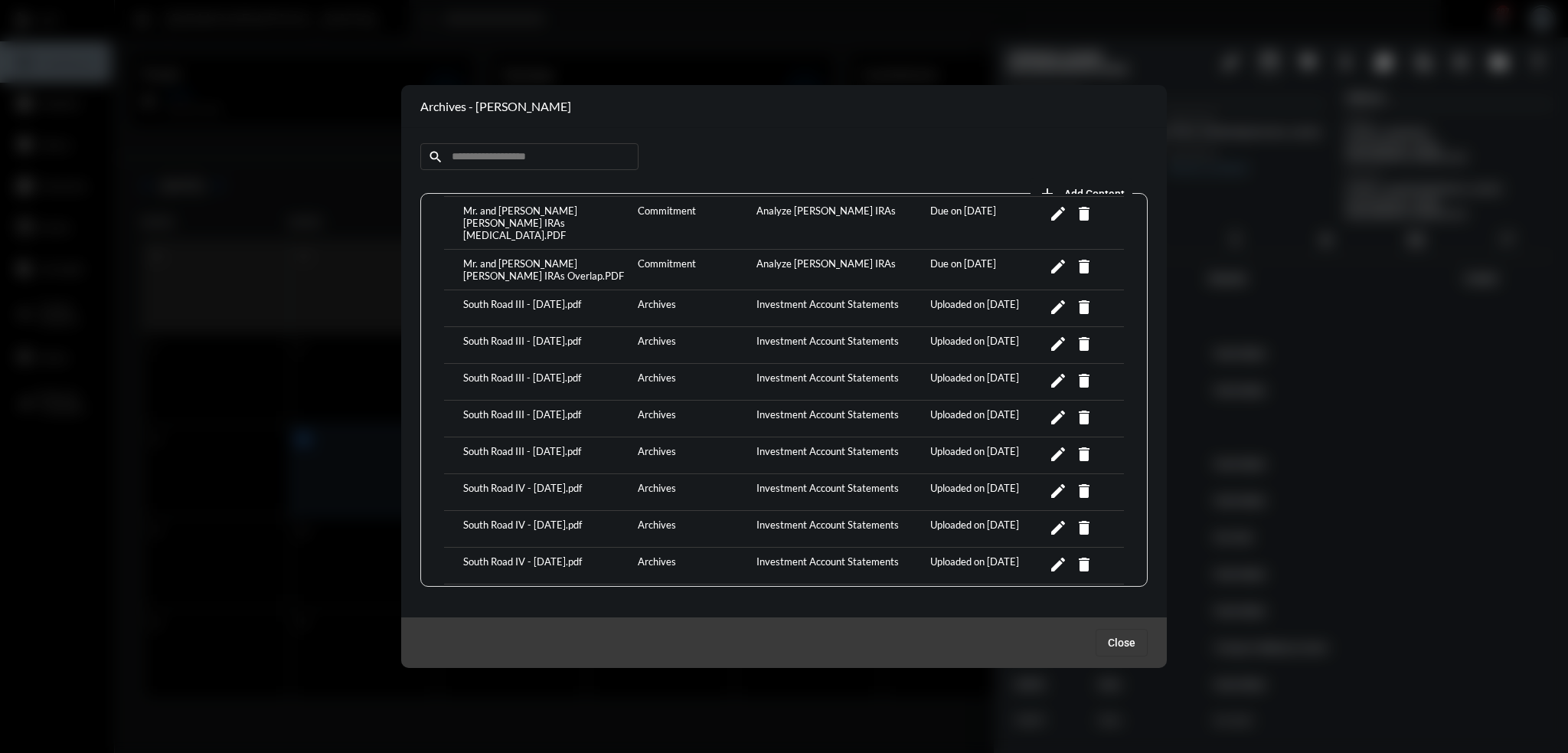
scroll to position [359, 0]
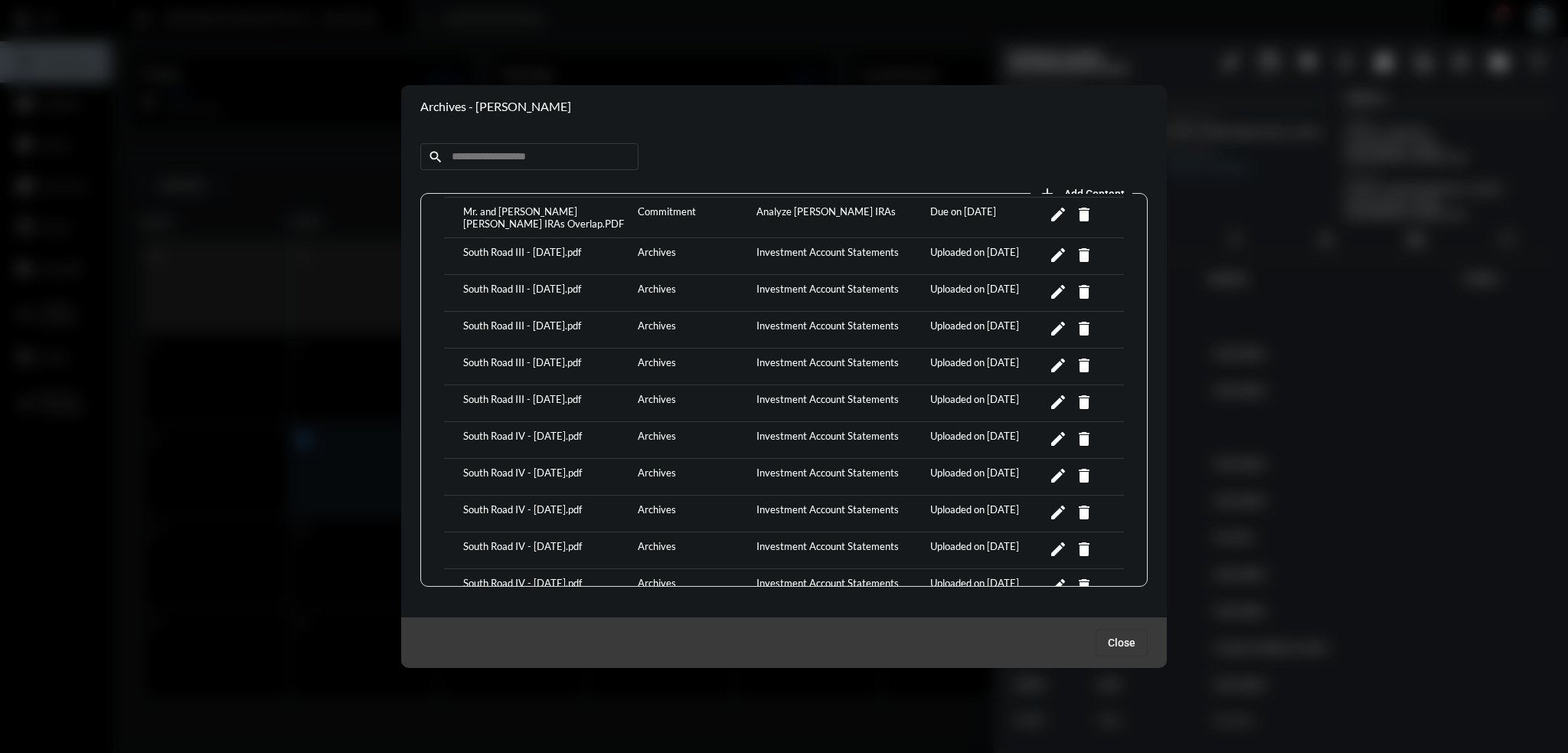
click at [564, 503] on div "South Road IV - June 2025.pdf" at bounding box center [547, 513] width 175 height 20
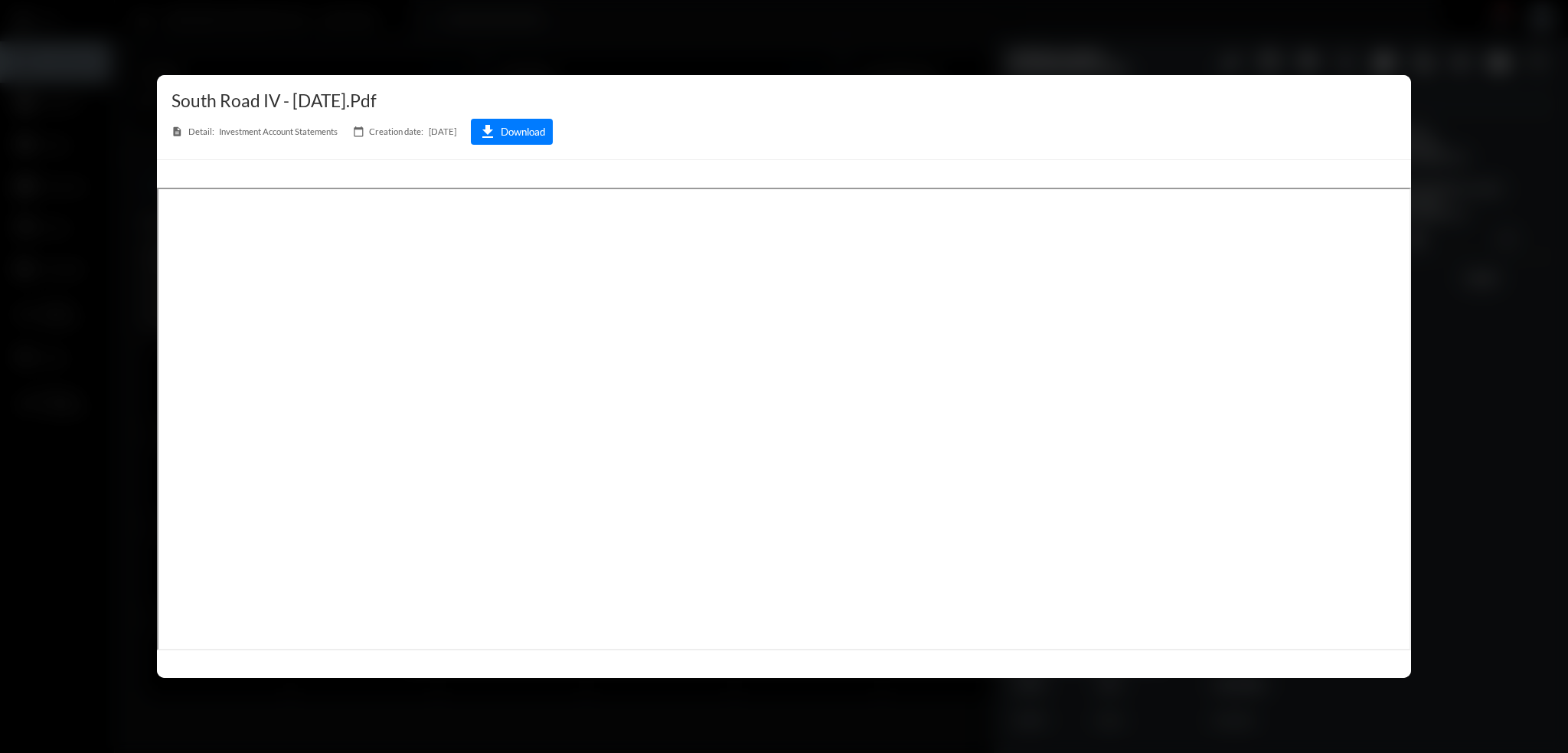
click at [1289, 20] on div at bounding box center [784, 376] width 1568 height 753
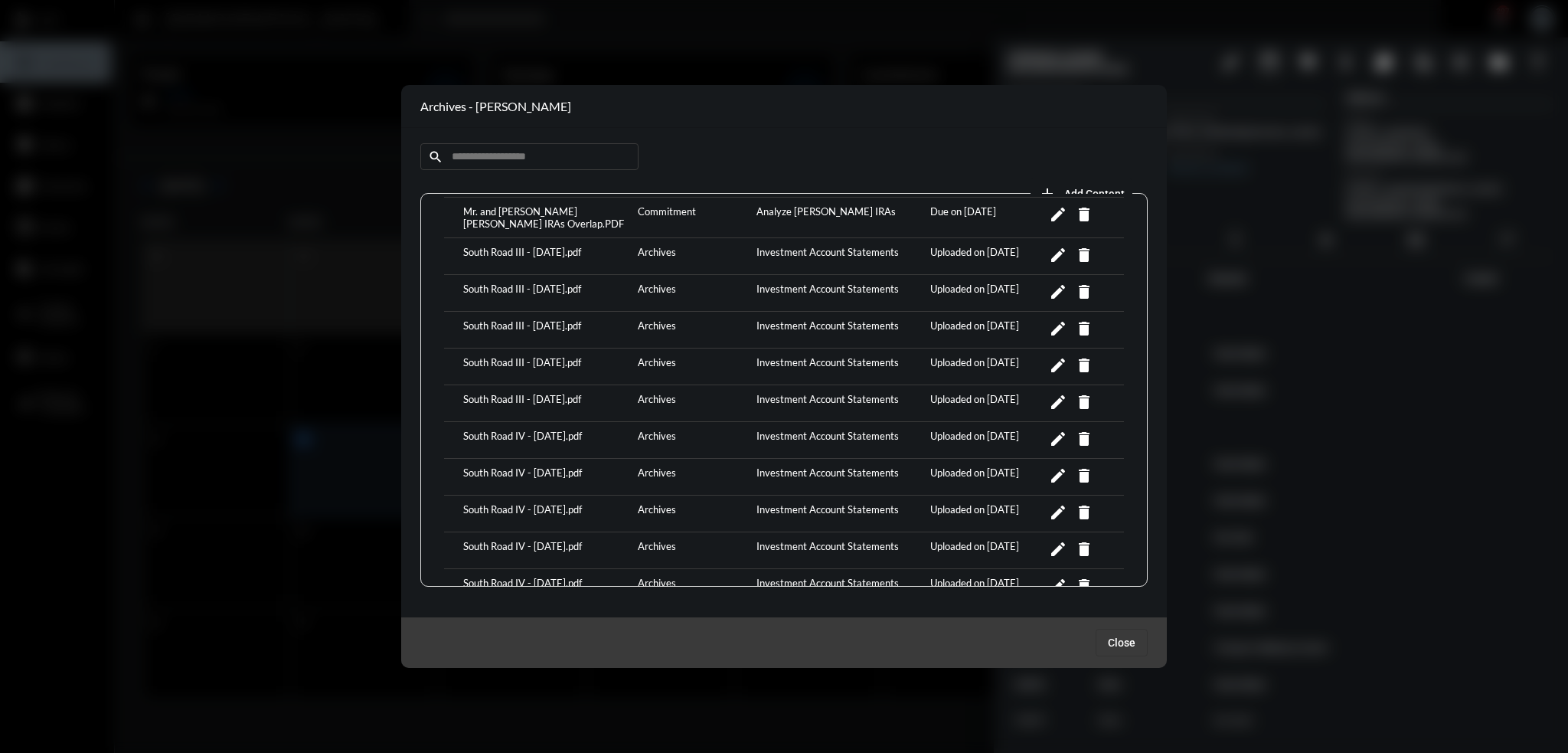
click at [538, 319] on div "South Road III - June 2025.pdf" at bounding box center [547, 329] width 175 height 20
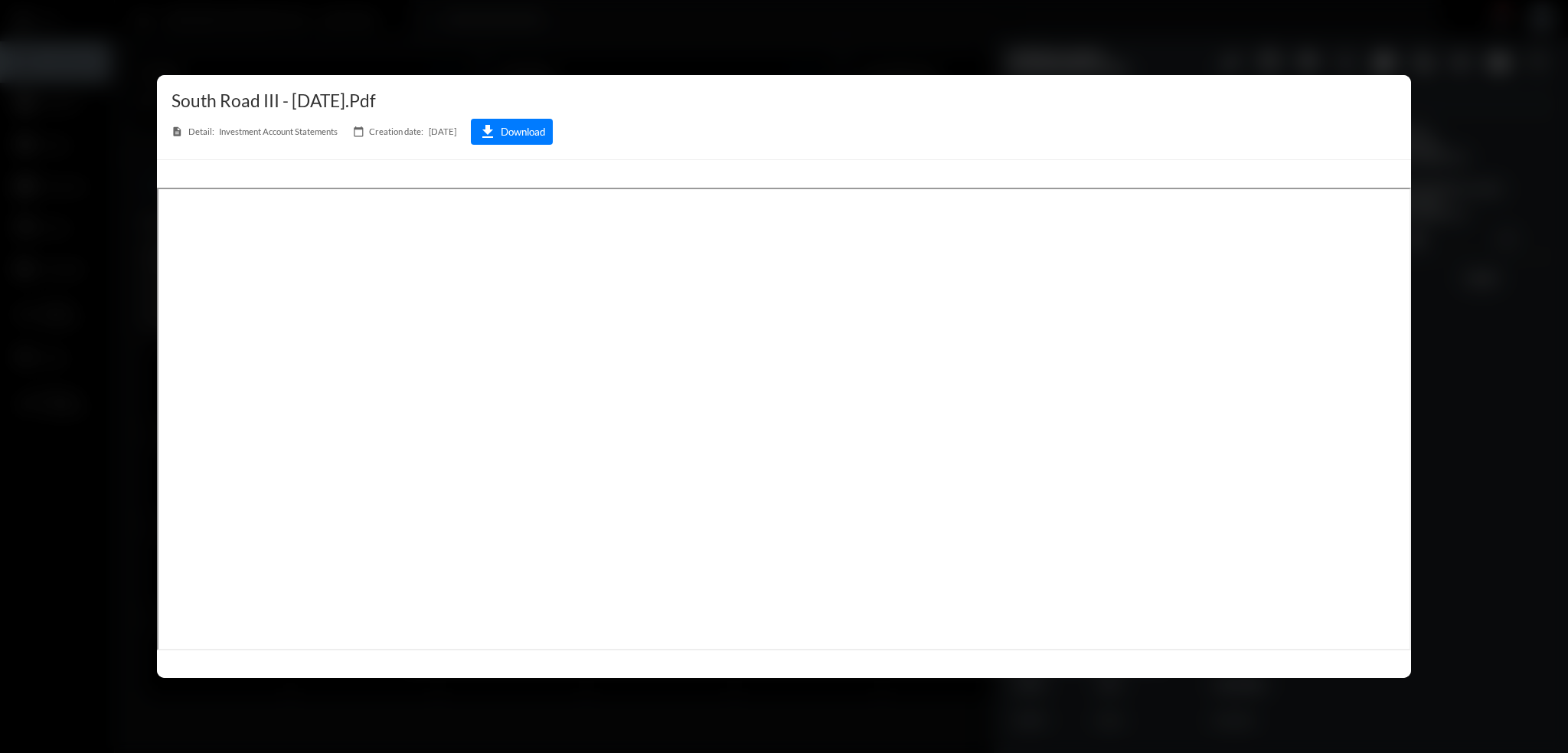
click at [860, 40] on div at bounding box center [784, 376] width 1568 height 753
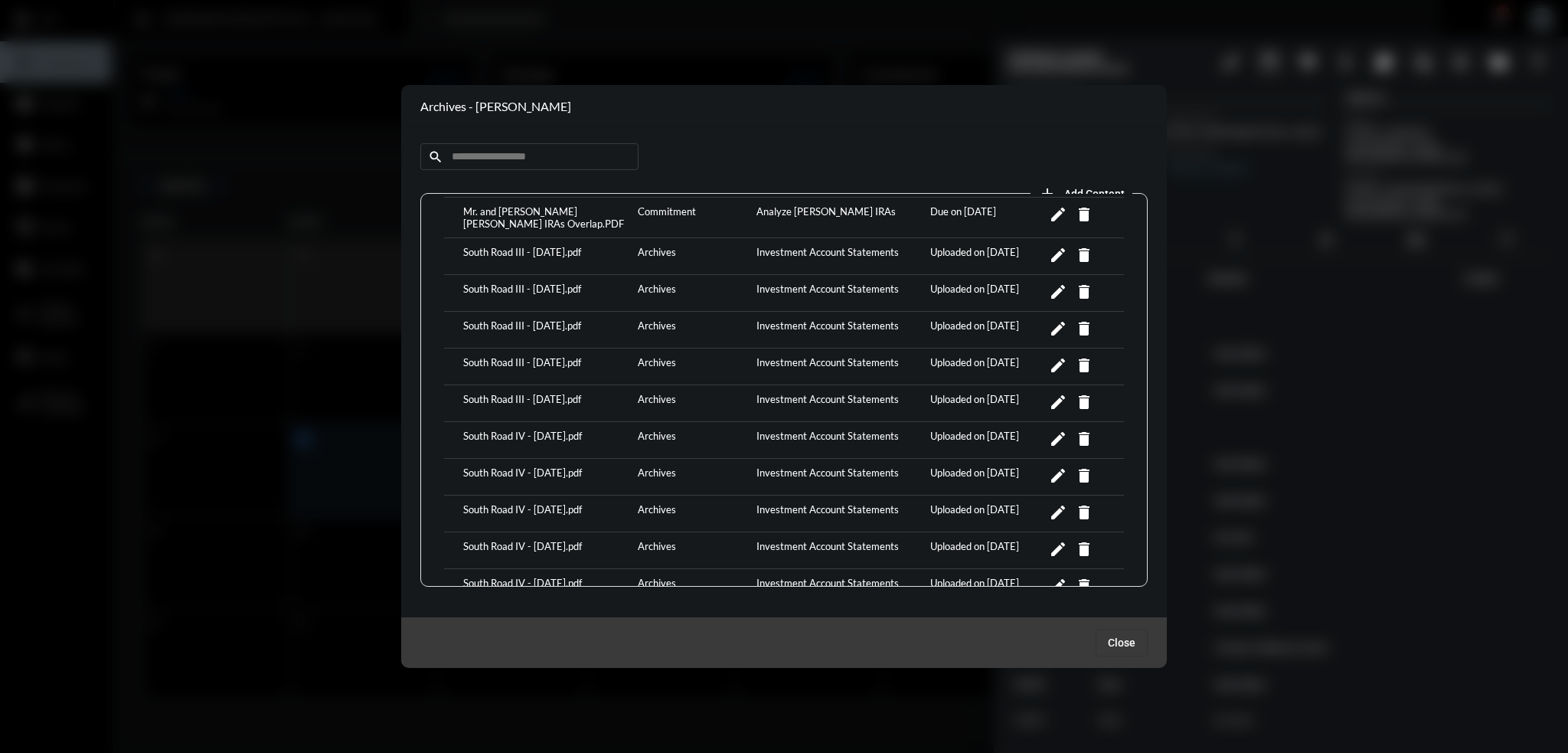
click at [535, 503] on div "South Road IV - June 2025.pdf" at bounding box center [547, 513] width 175 height 20
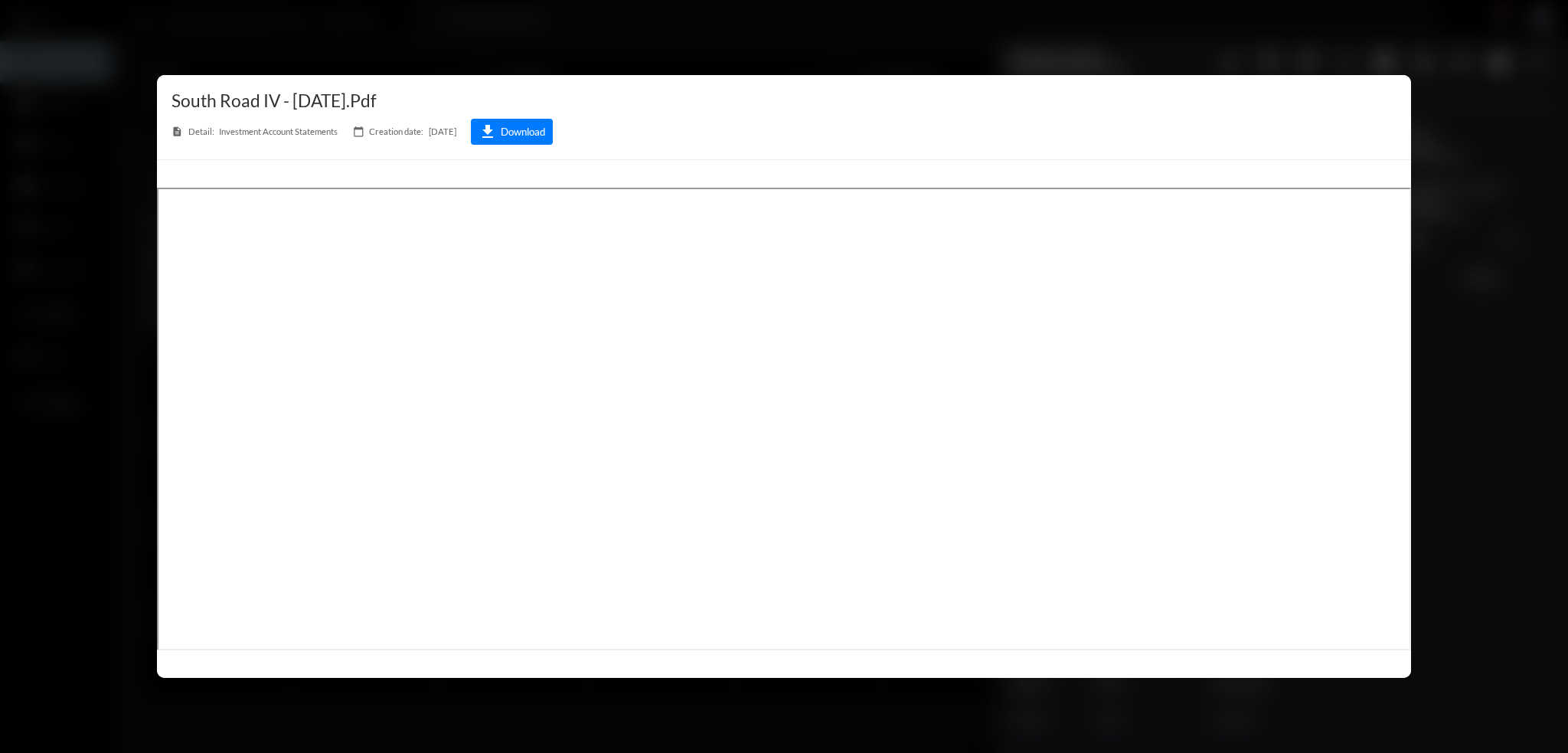
click at [804, 39] on div at bounding box center [784, 376] width 1568 height 753
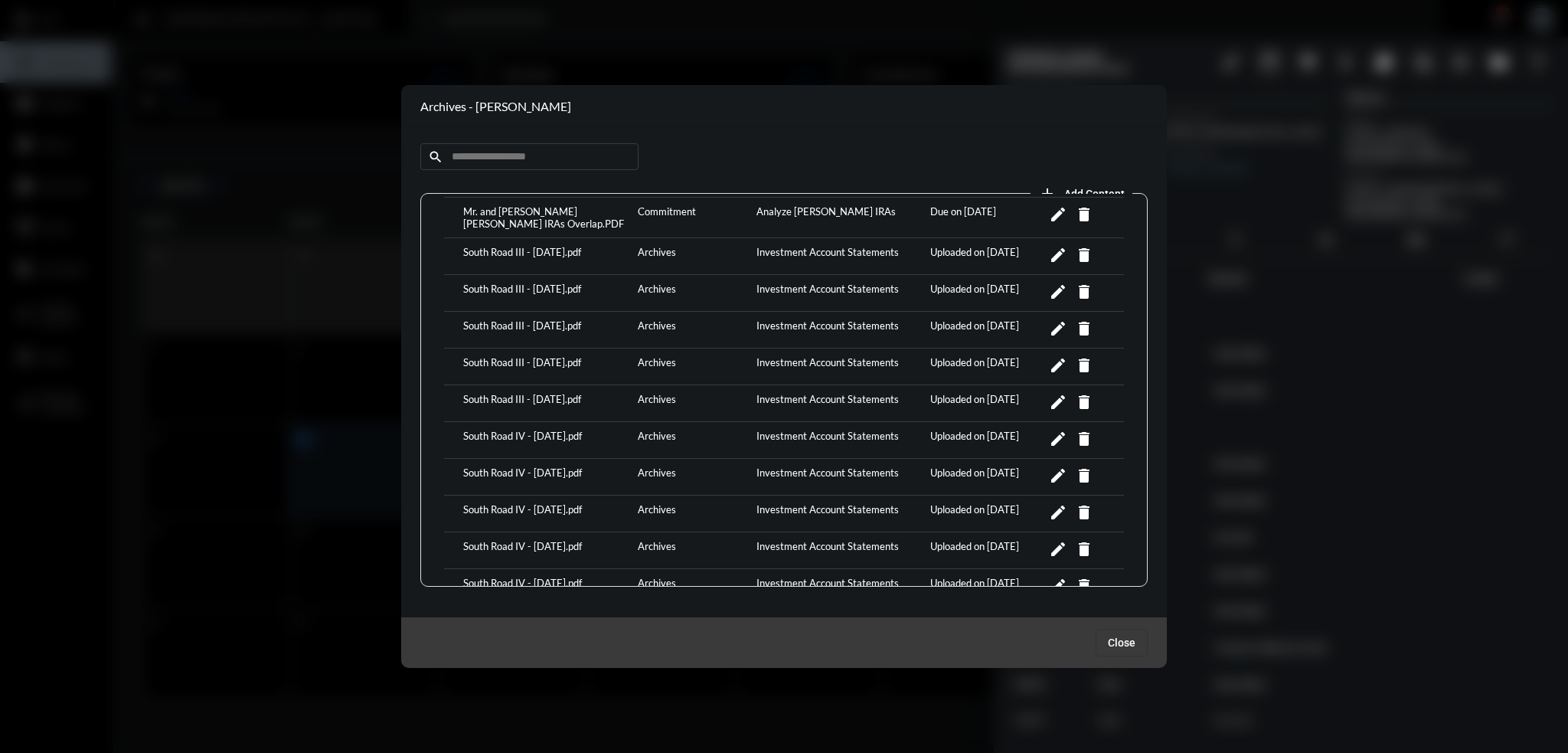
click at [561, 540] on div "South Road IV - March 2025.pdf" at bounding box center [547, 549] width 175 height 20
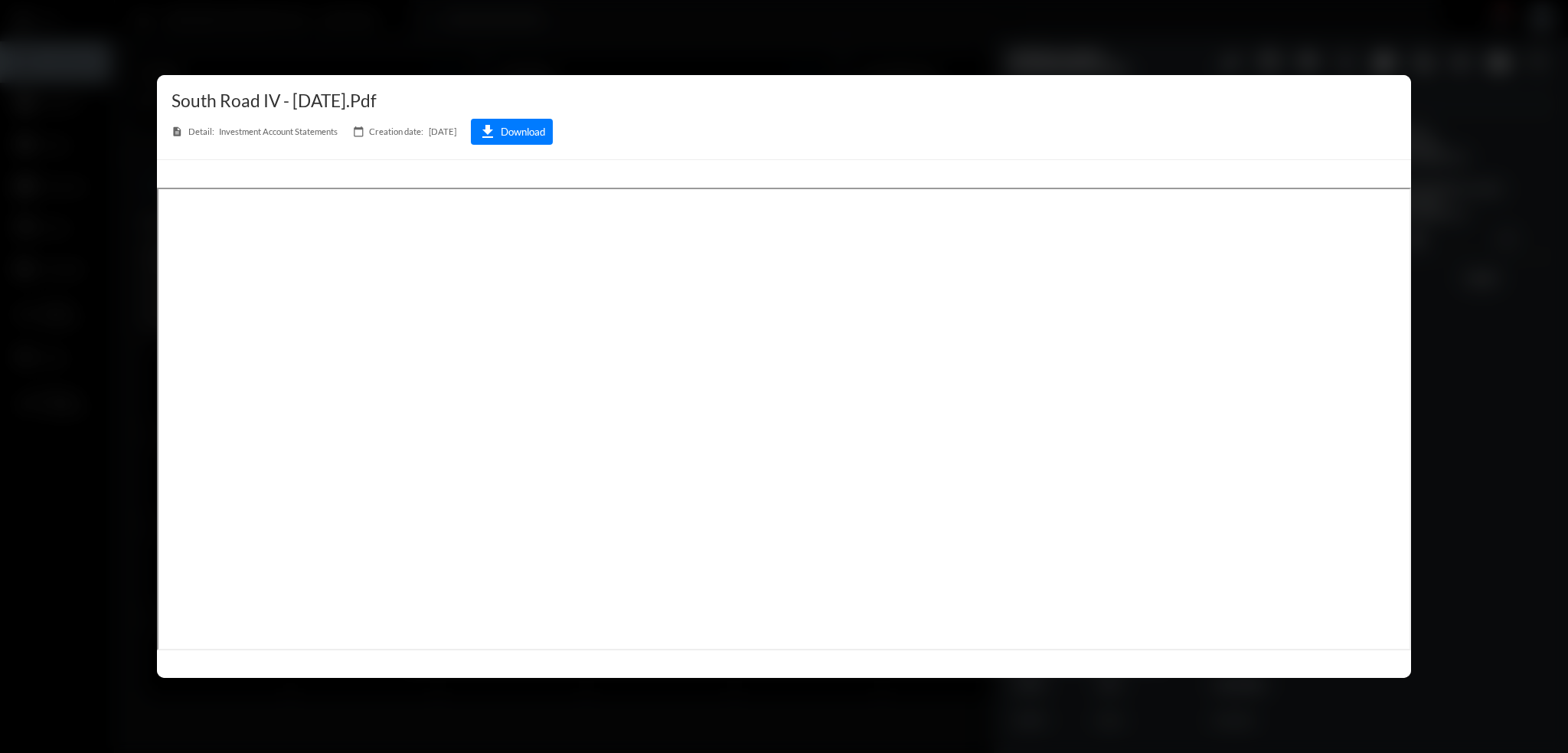
click at [640, 41] on div at bounding box center [784, 376] width 1568 height 753
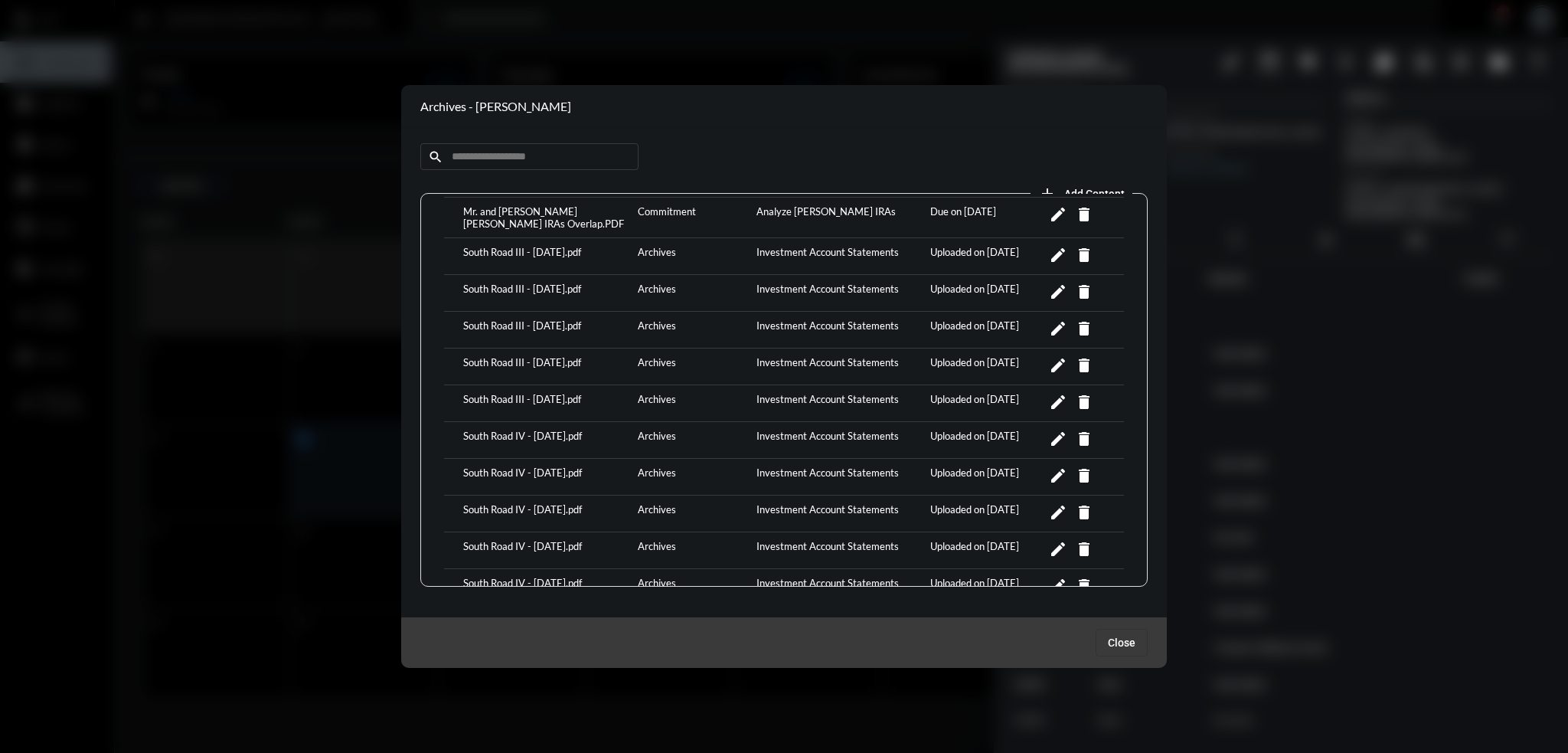
click at [573, 430] on div "South Road IV - December 2024.pdf" at bounding box center [547, 439] width 175 height 20
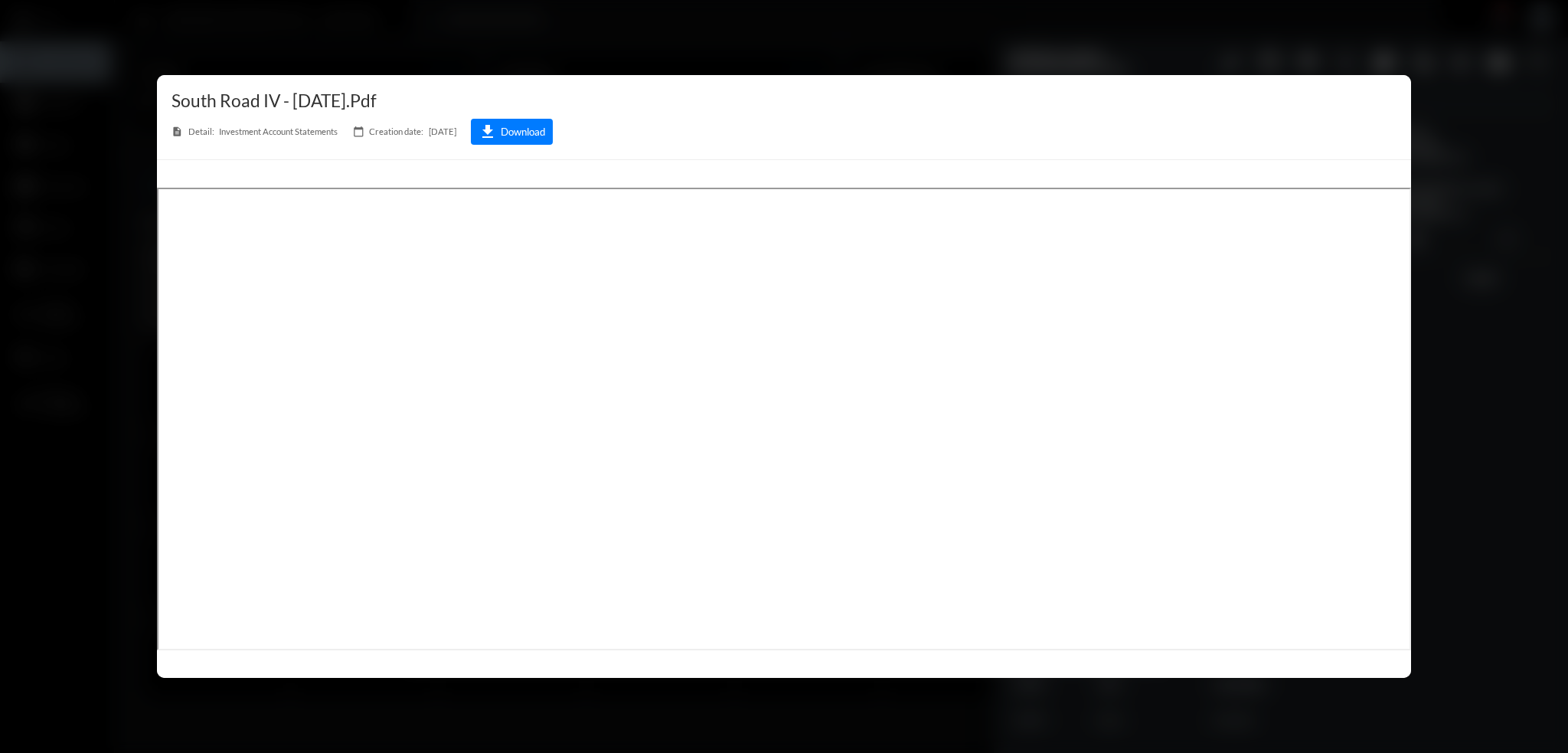
click at [705, 48] on div at bounding box center [784, 376] width 1568 height 753
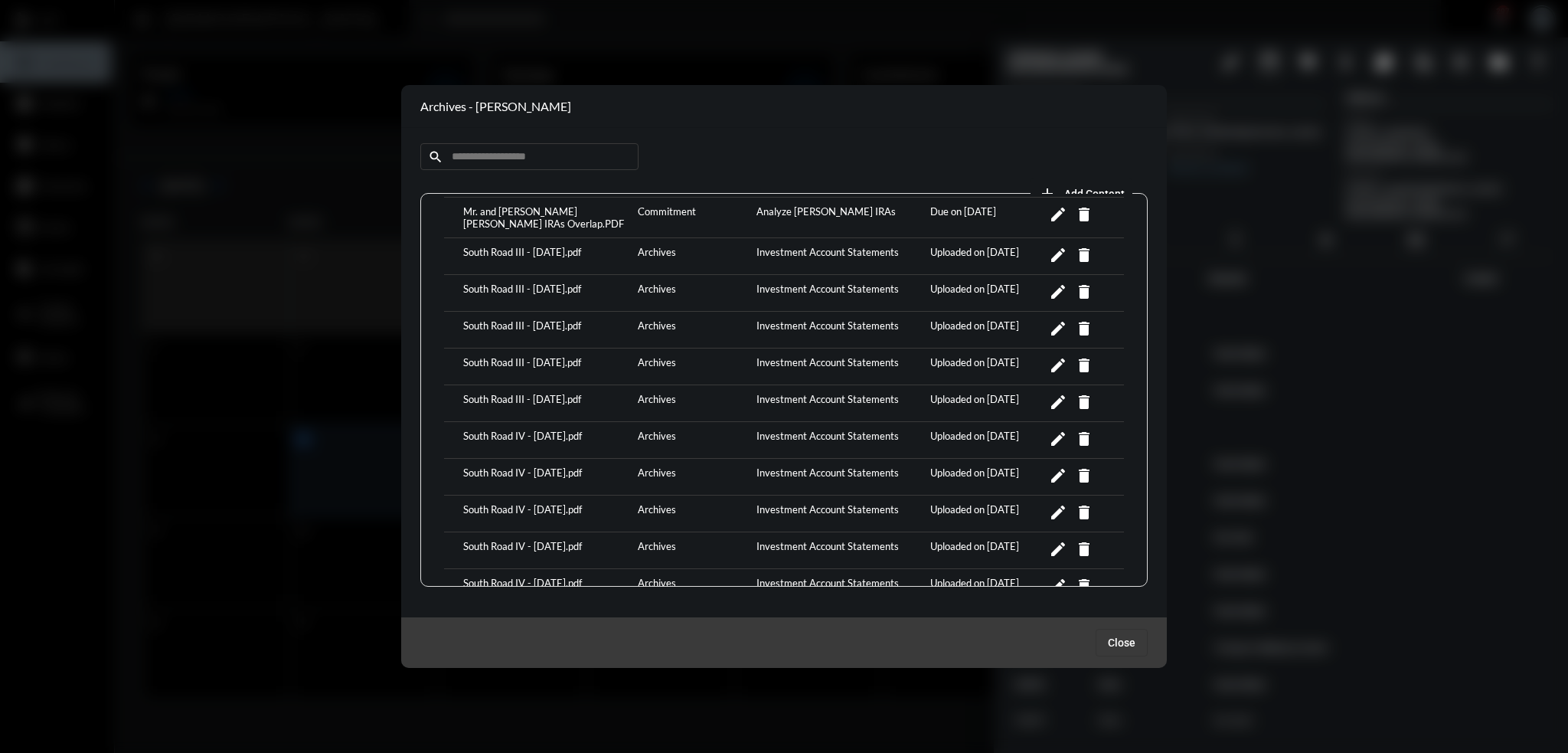
click at [524, 576] on div "South Road IV - Sept 2024.pdf" at bounding box center [547, 586] width 175 height 20
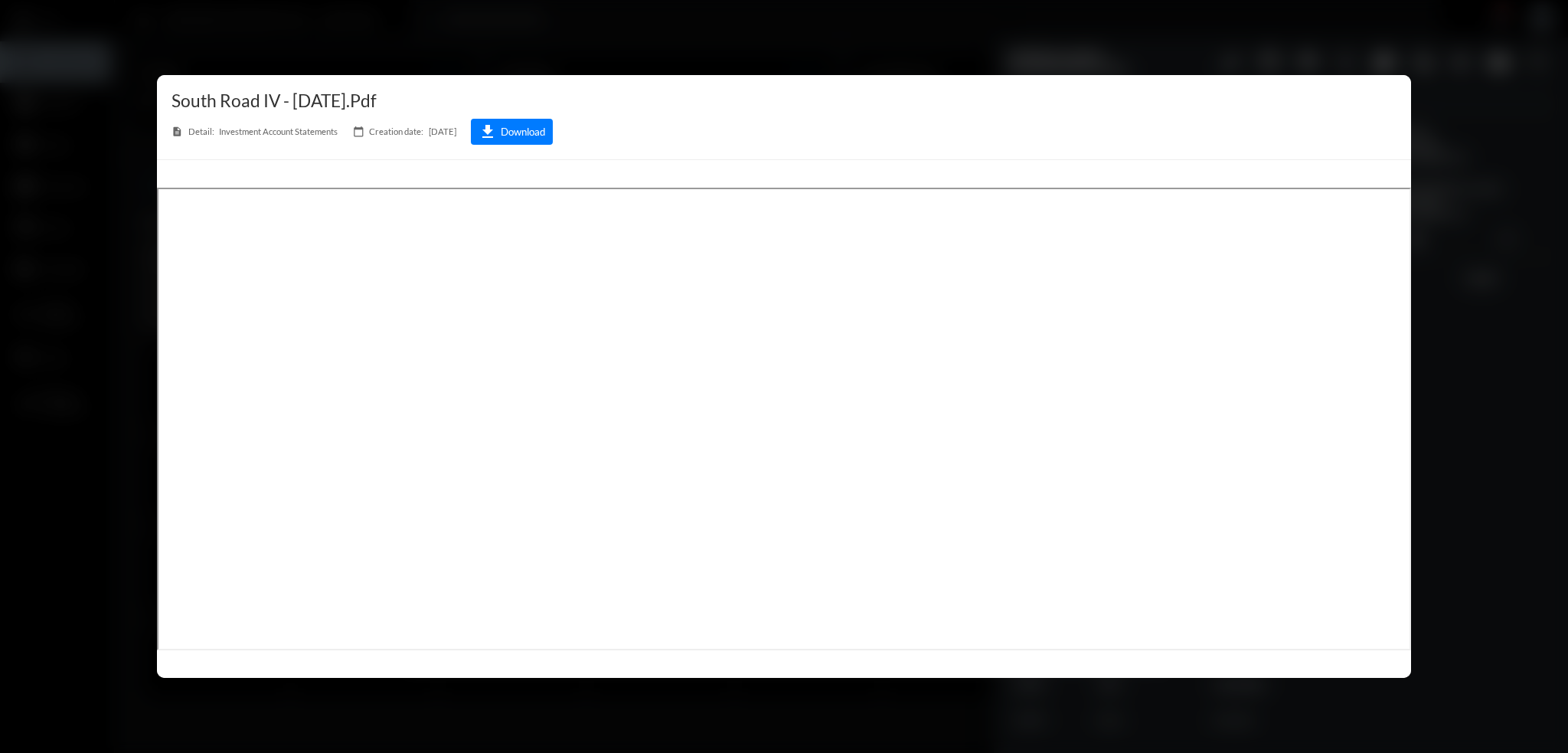
click at [576, 20] on div at bounding box center [784, 376] width 1568 height 753
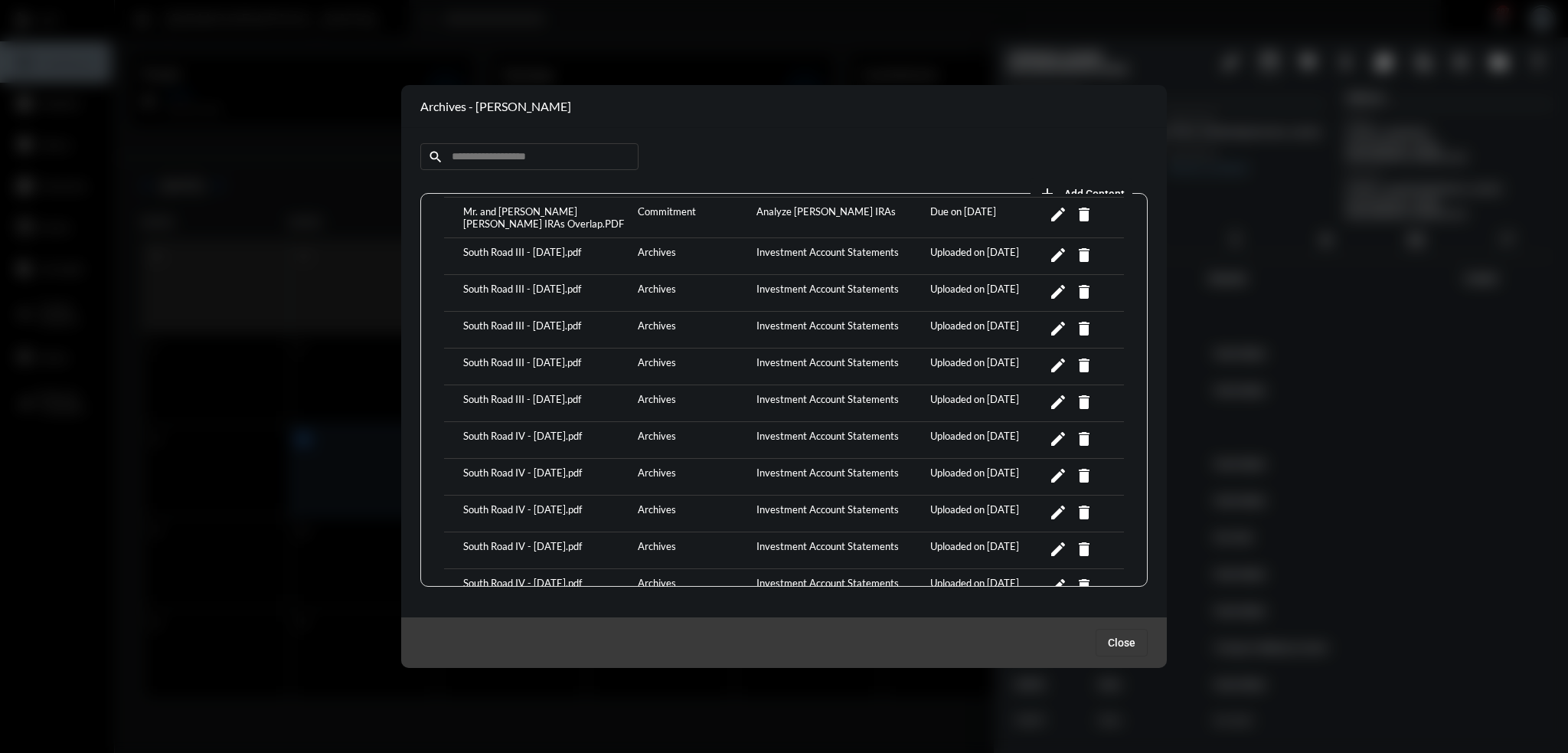
click at [538, 503] on div "South Road IV - June 2025.pdf" at bounding box center [547, 513] width 175 height 20
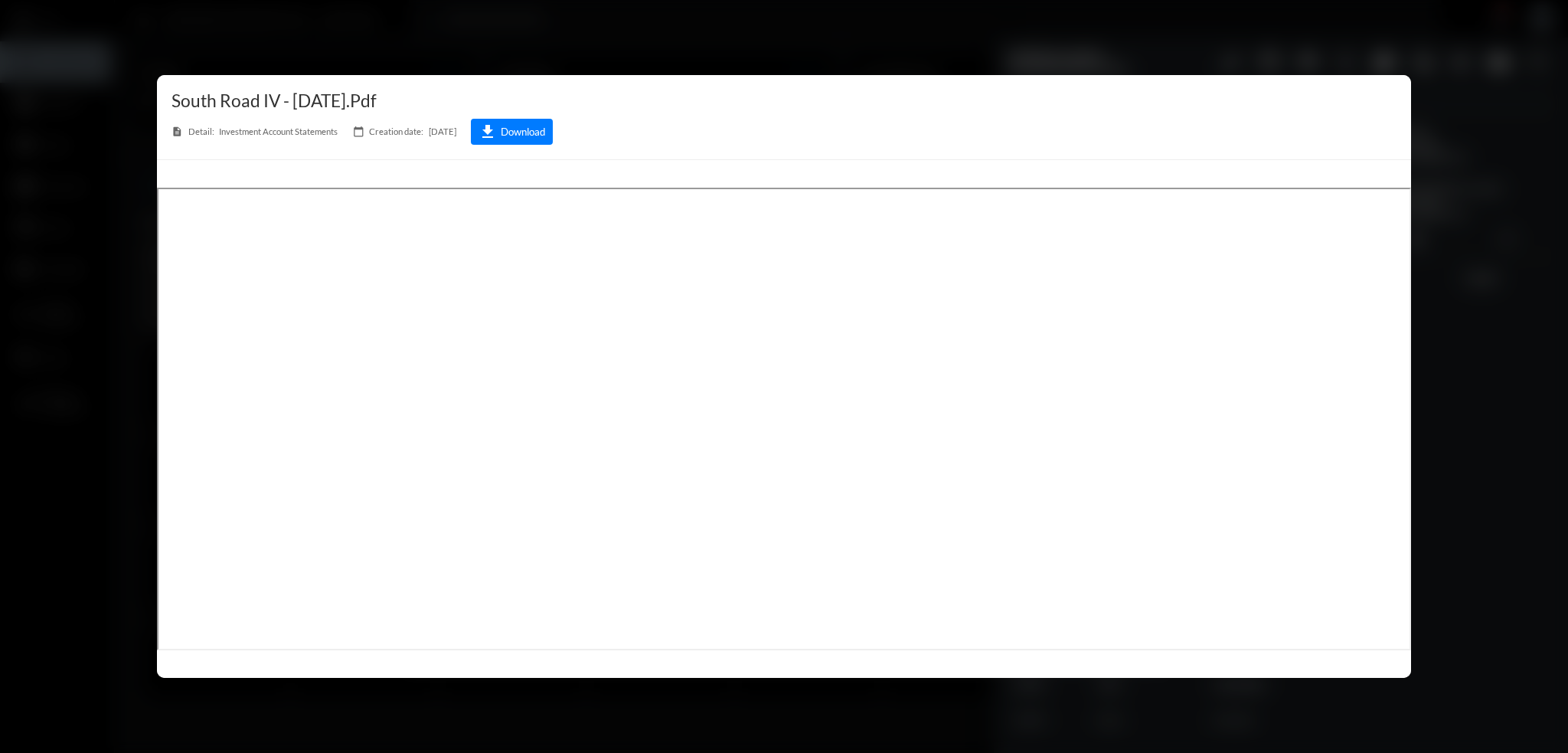
click at [861, 24] on div at bounding box center [784, 376] width 1568 height 753
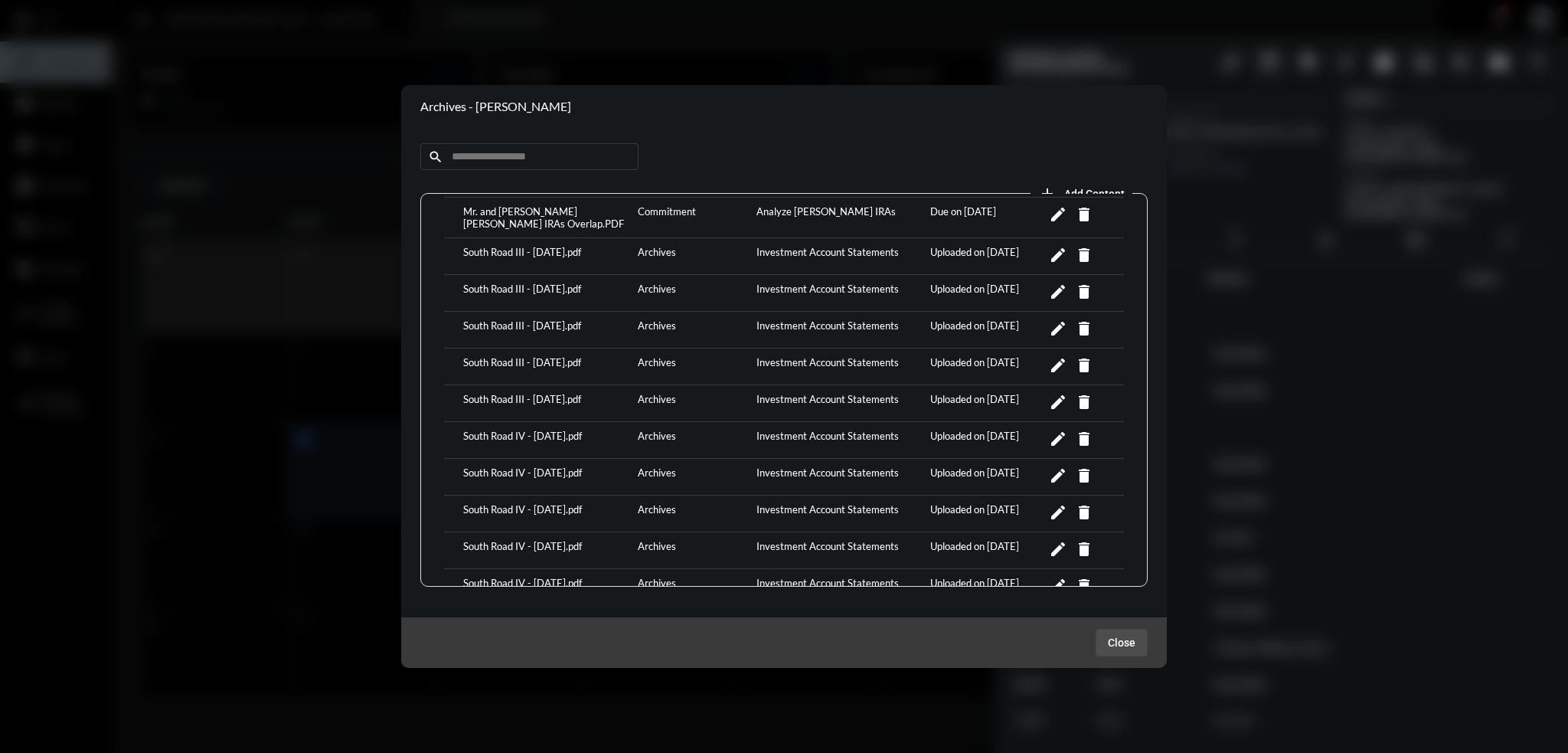
click at [1130, 644] on span "Close" at bounding box center [1121, 642] width 28 height 13
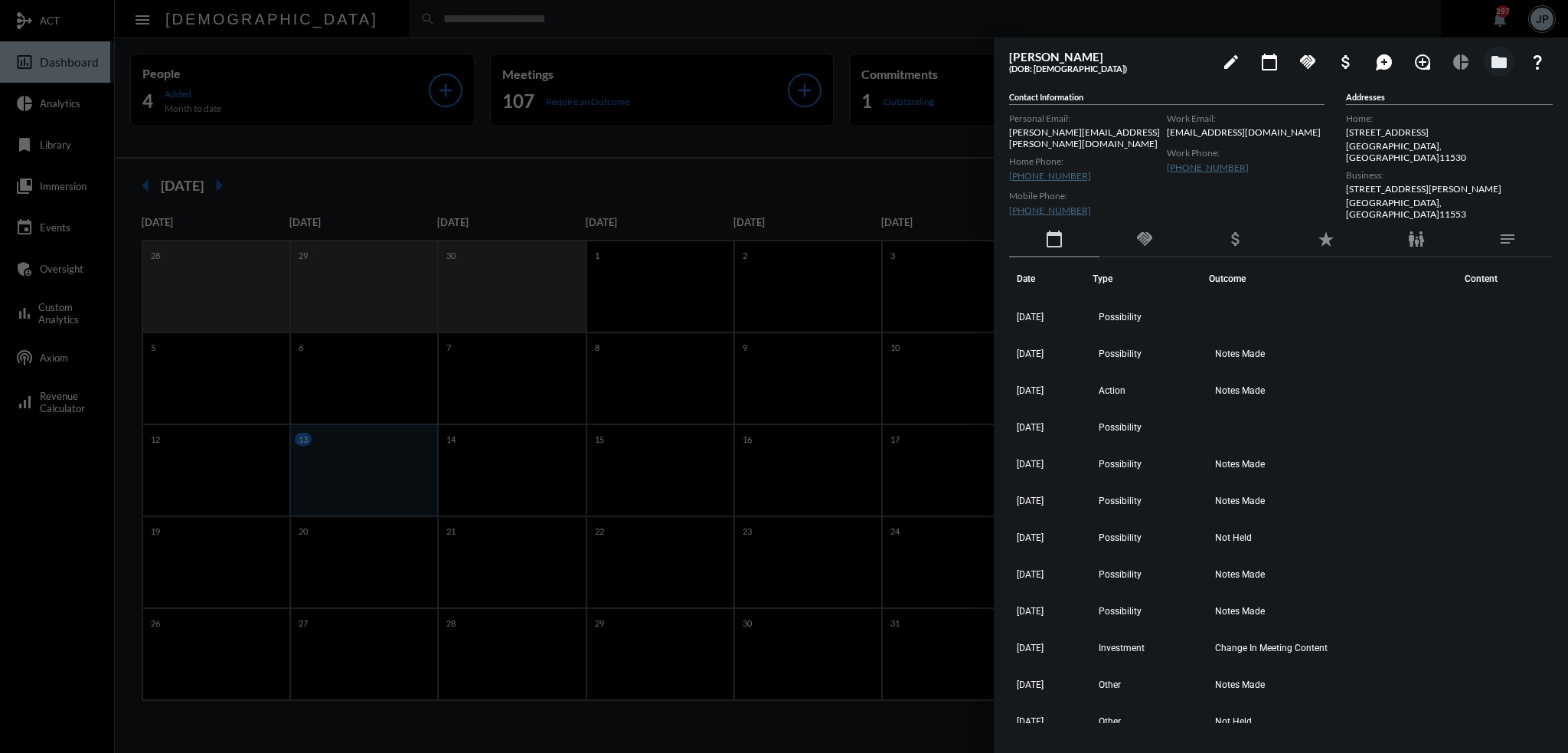
click at [753, 20] on div at bounding box center [784, 376] width 1568 height 753
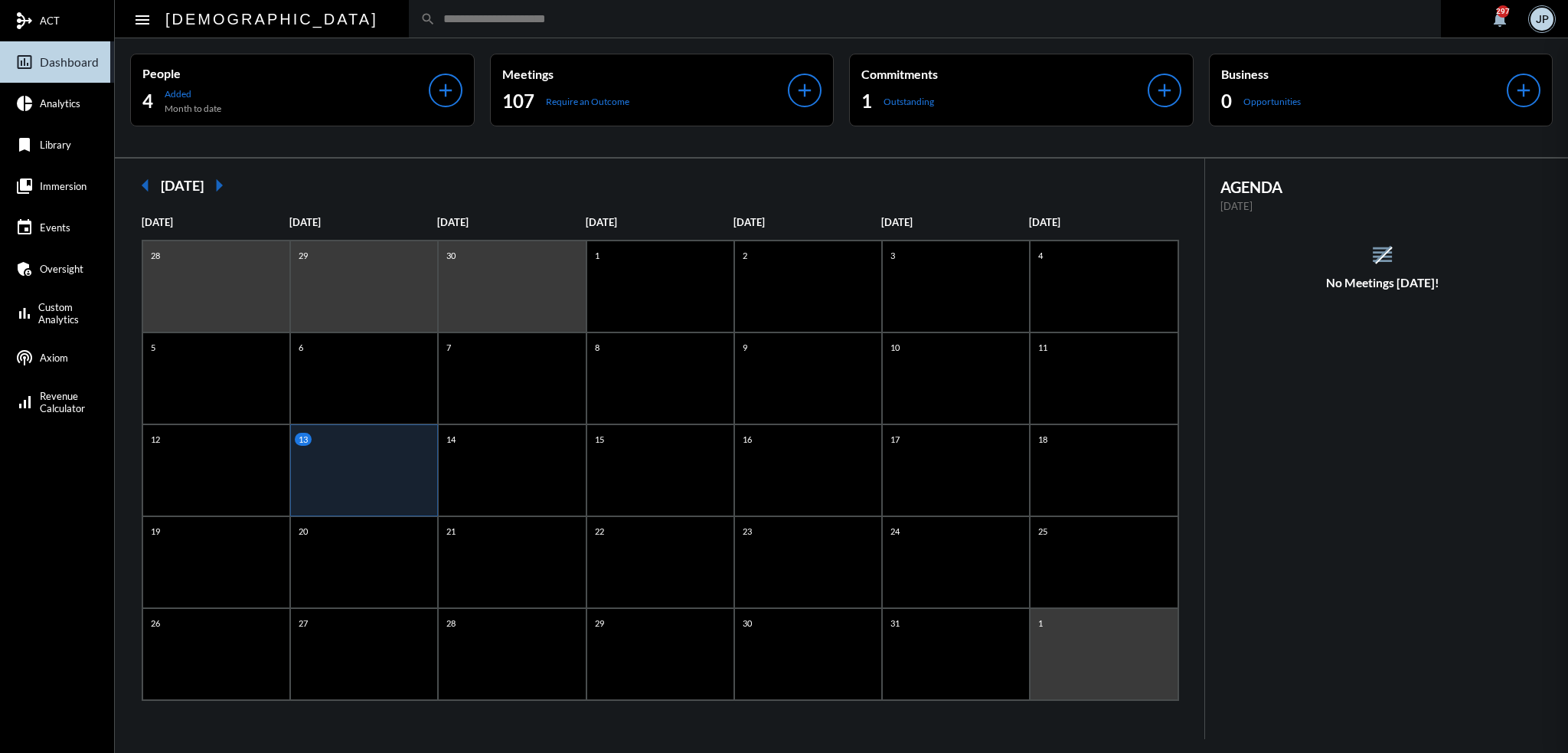
click at [753, 20] on mat-sidenav-container "mediation ACT insert_chart_outlined Dashboard pie_chart Analytics bookmark Libr…" at bounding box center [784, 376] width 1568 height 753
click at [769, 28] on div "search" at bounding box center [924, 18] width 1032 height 38
click at [767, 13] on input "text" at bounding box center [932, 19] width 993 height 13
type input "****"
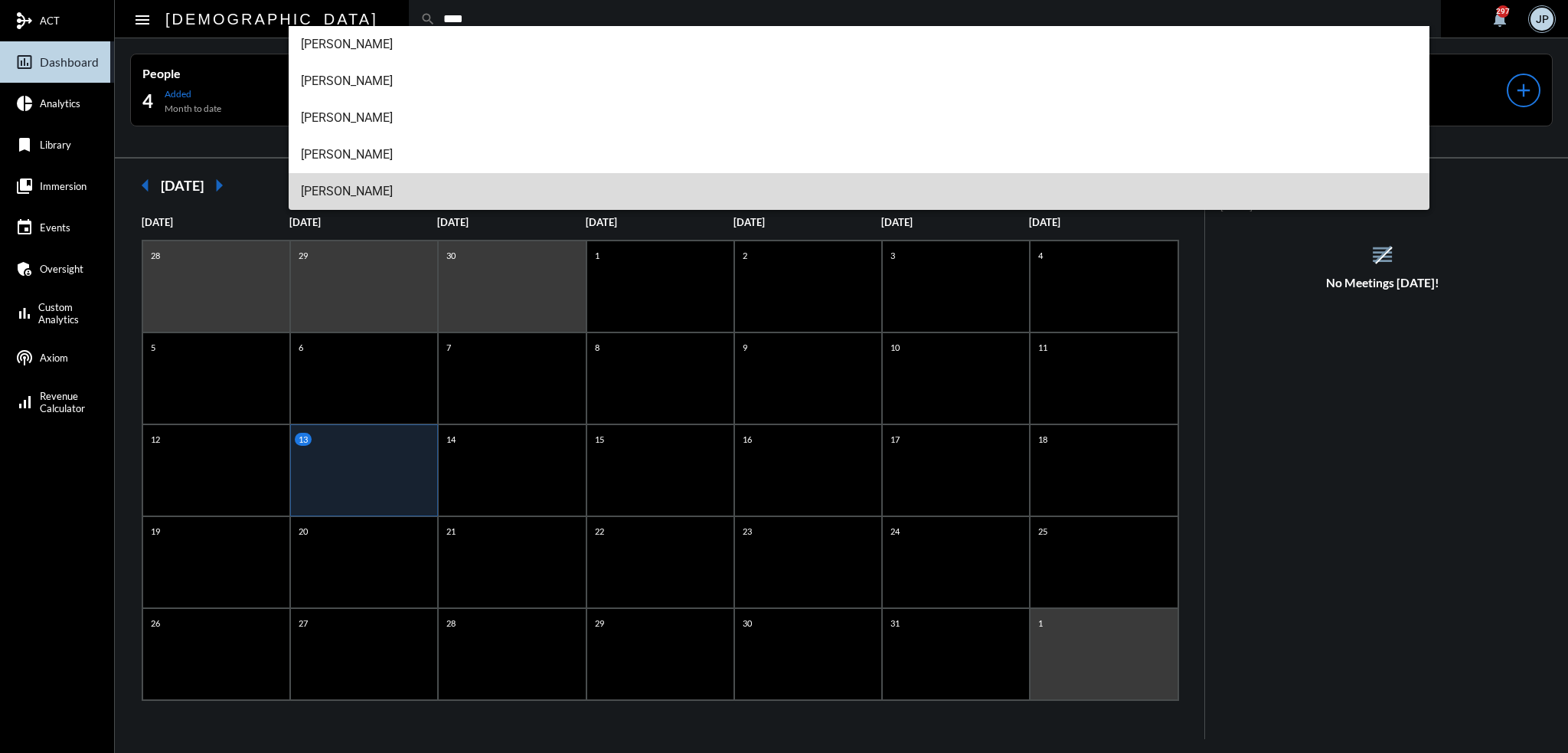
click at [350, 196] on span "Susan Dunn" at bounding box center [859, 191] width 1117 height 37
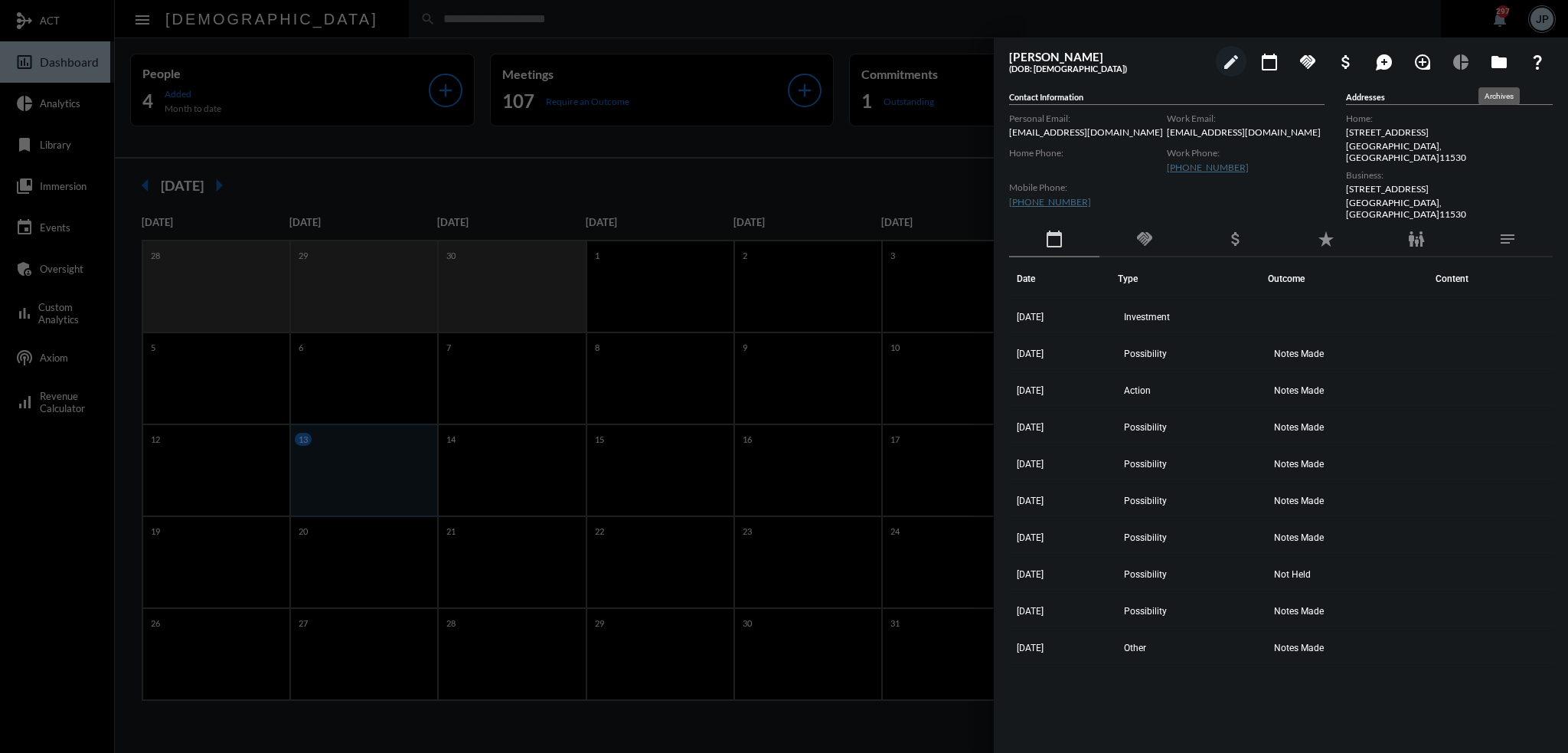
click at [1495, 58] on mat-icon "folder" at bounding box center [1498, 62] width 18 height 18
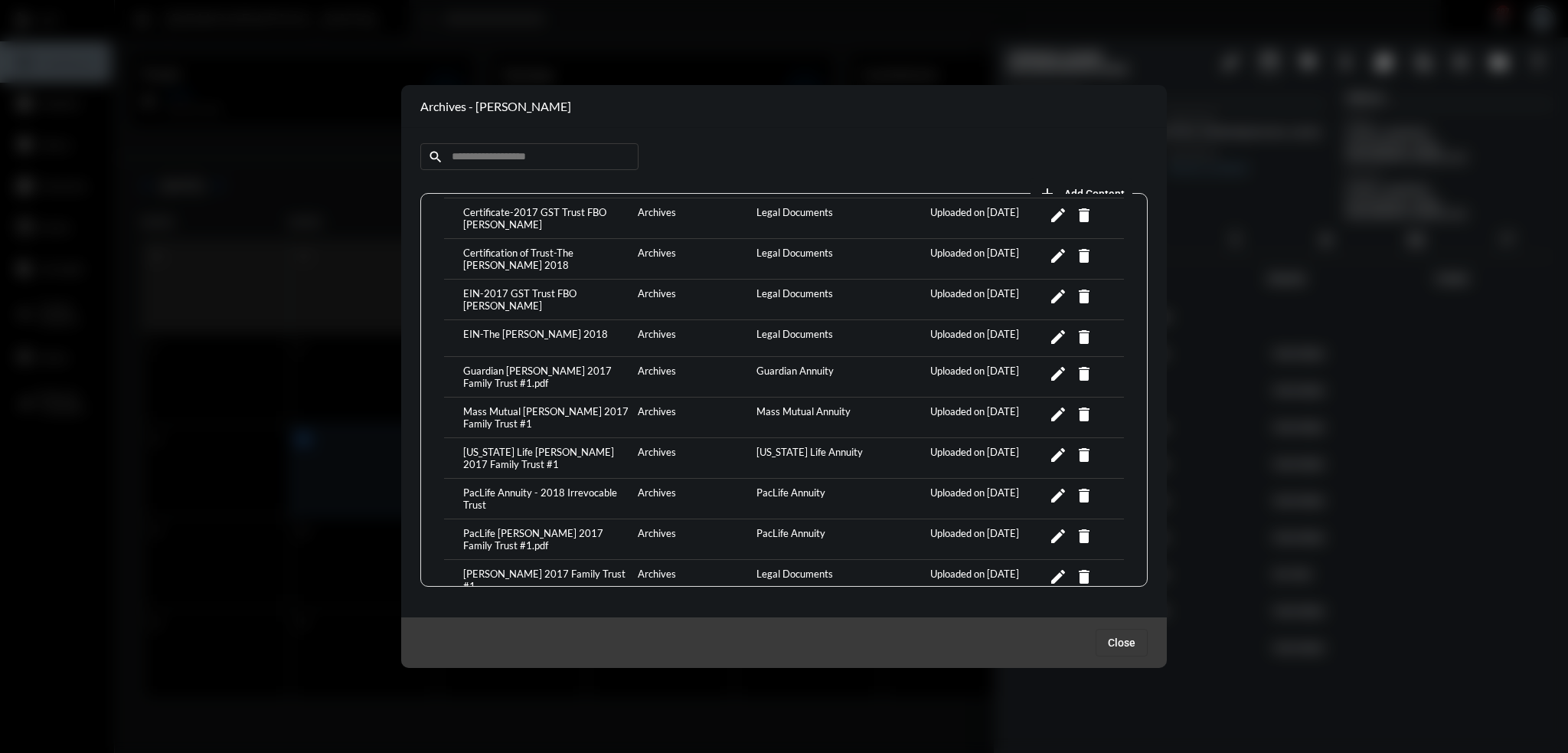
scroll to position [736, 0]
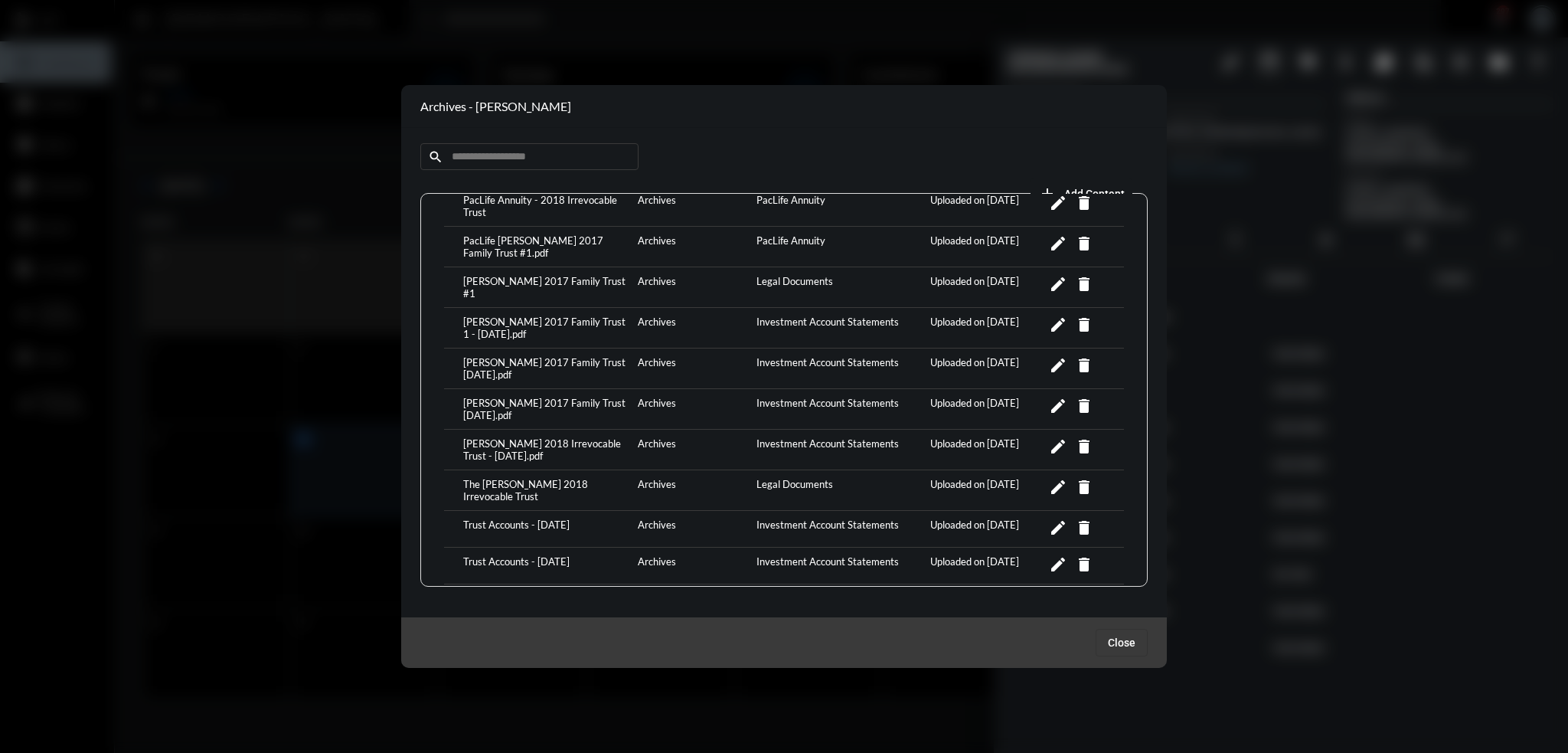
click at [524, 356] on div "Richard F. Ferrucci 2017 Family Trust 1 - June 2025.pdf" at bounding box center [547, 367] width 175 height 24
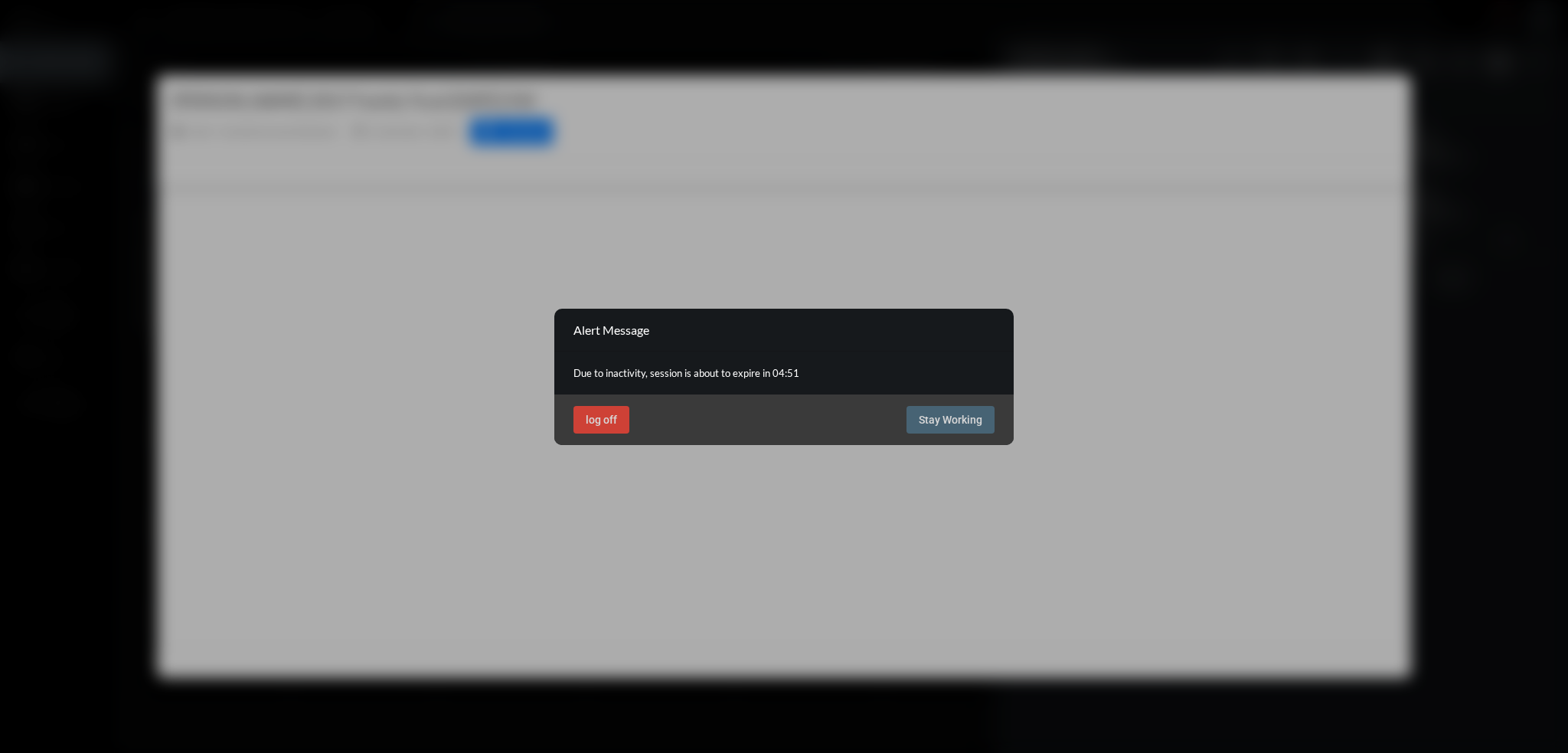
click at [959, 422] on span "Stay Working" at bounding box center [950, 419] width 63 height 13
